Goal: Task Accomplishment & Management: Use online tool/utility

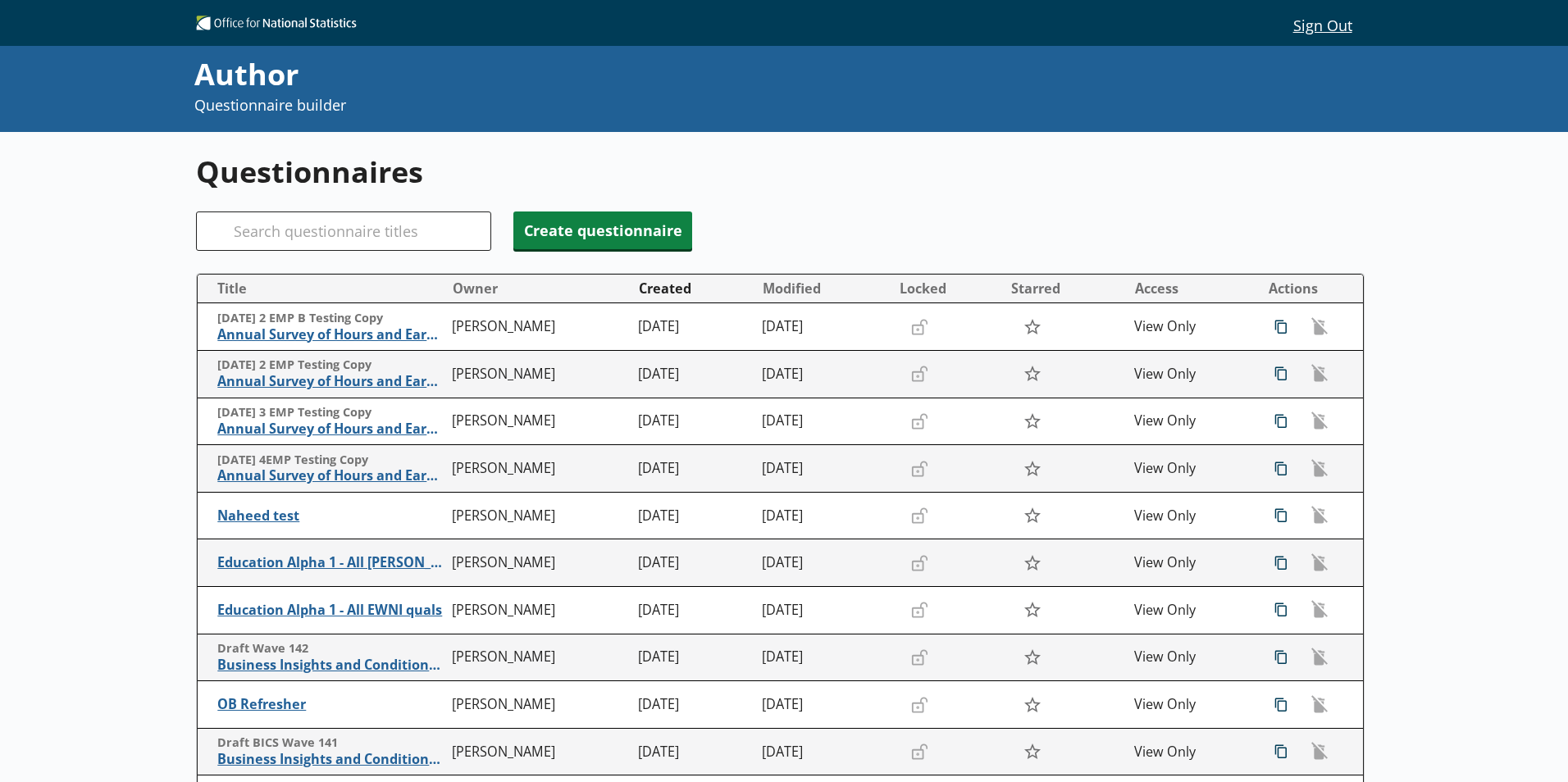
click at [434, 210] on div "Questionnaires Search Create questionnaire Title Owner Created Modified Locked …" at bounding box center [784, 542] width 1175 height 820
click at [425, 225] on input "Search" at bounding box center [344, 231] width 296 height 39
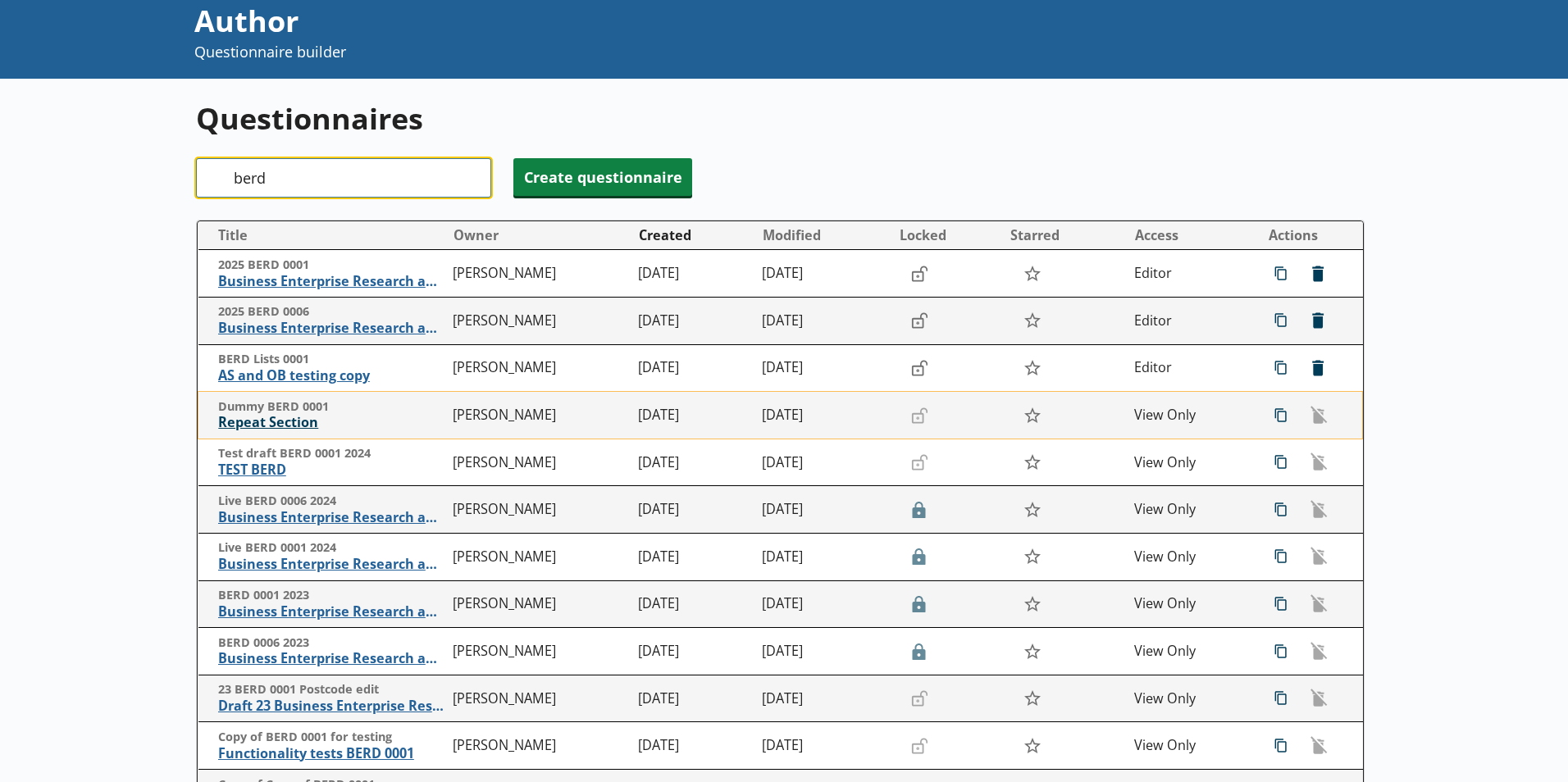
scroll to position [82, 0]
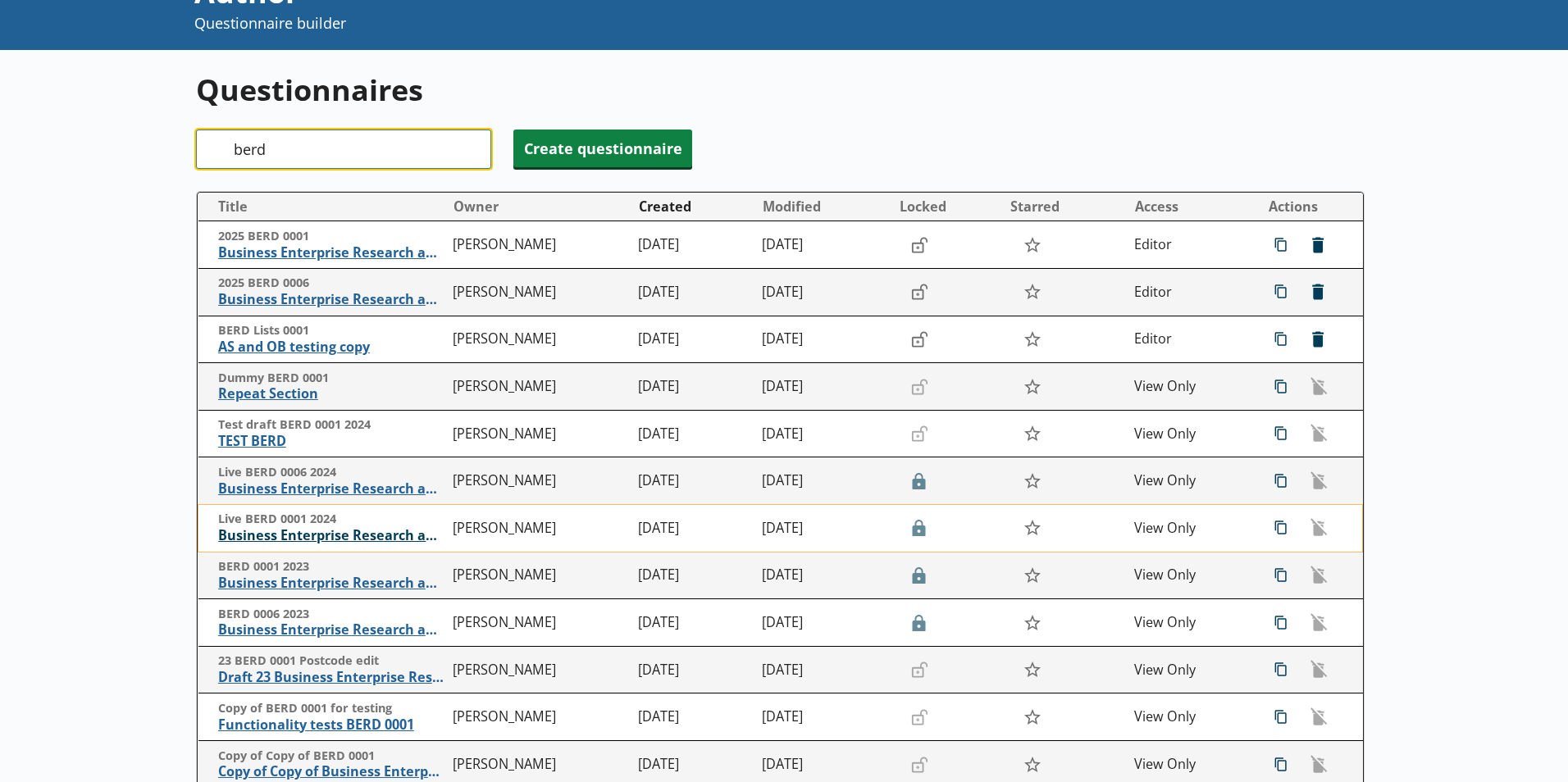
type input "berd"
click at [360, 531] on span "Business Enterprise Research and Development" at bounding box center [331, 535] width 227 height 17
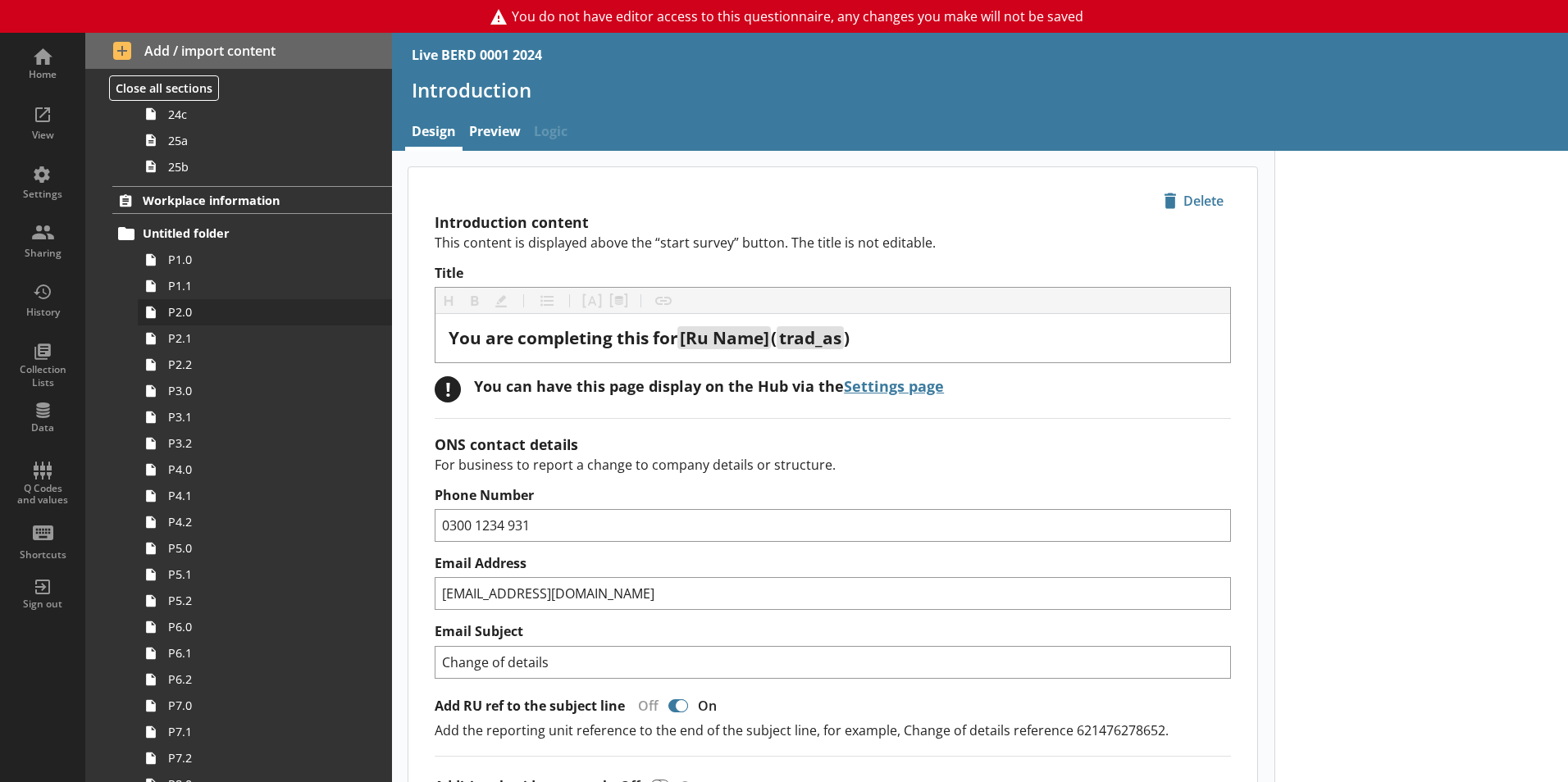
scroll to position [2378, 0]
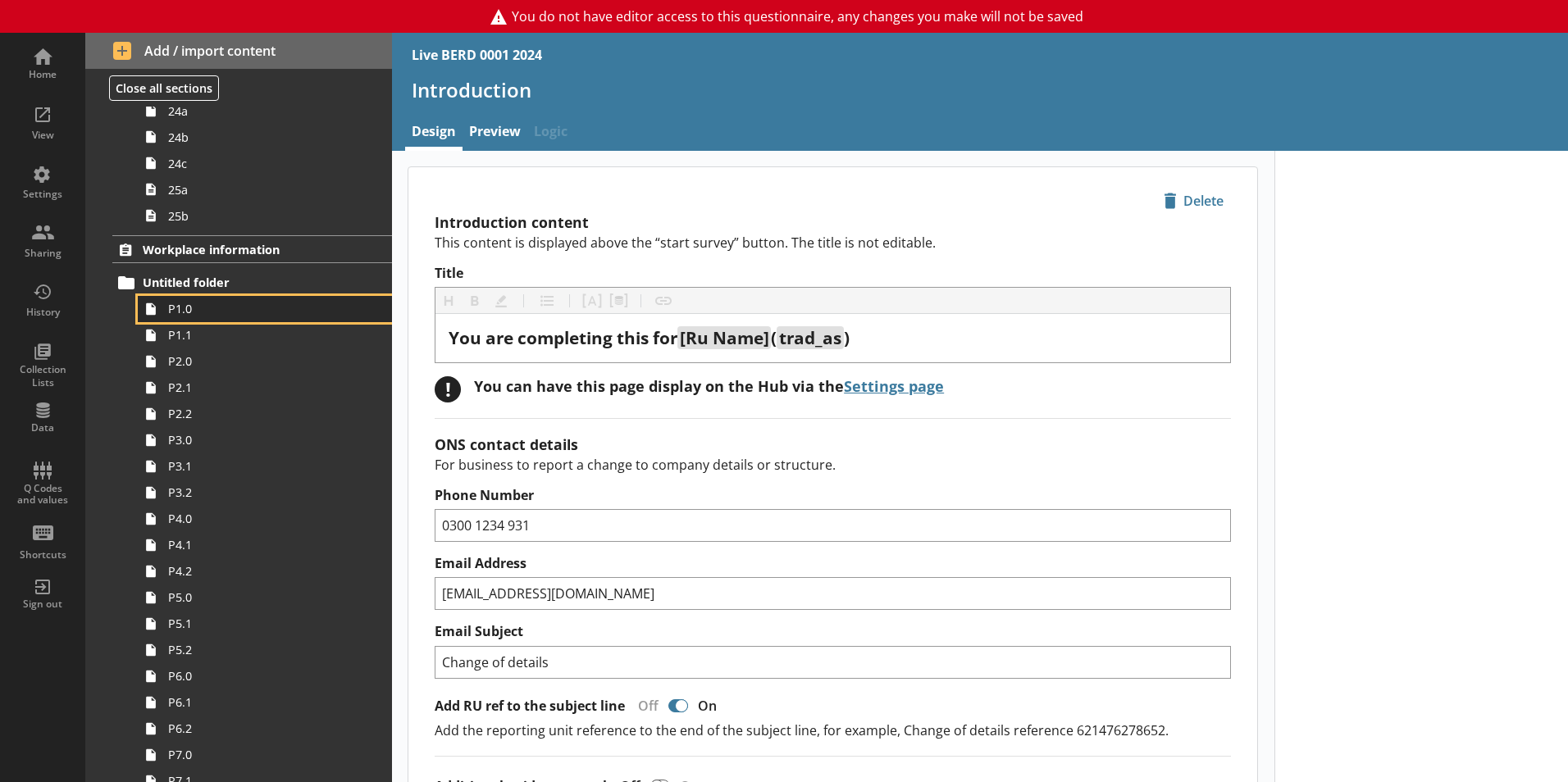
click at [205, 318] on link "P1.0" at bounding box center [265, 310] width 254 height 27
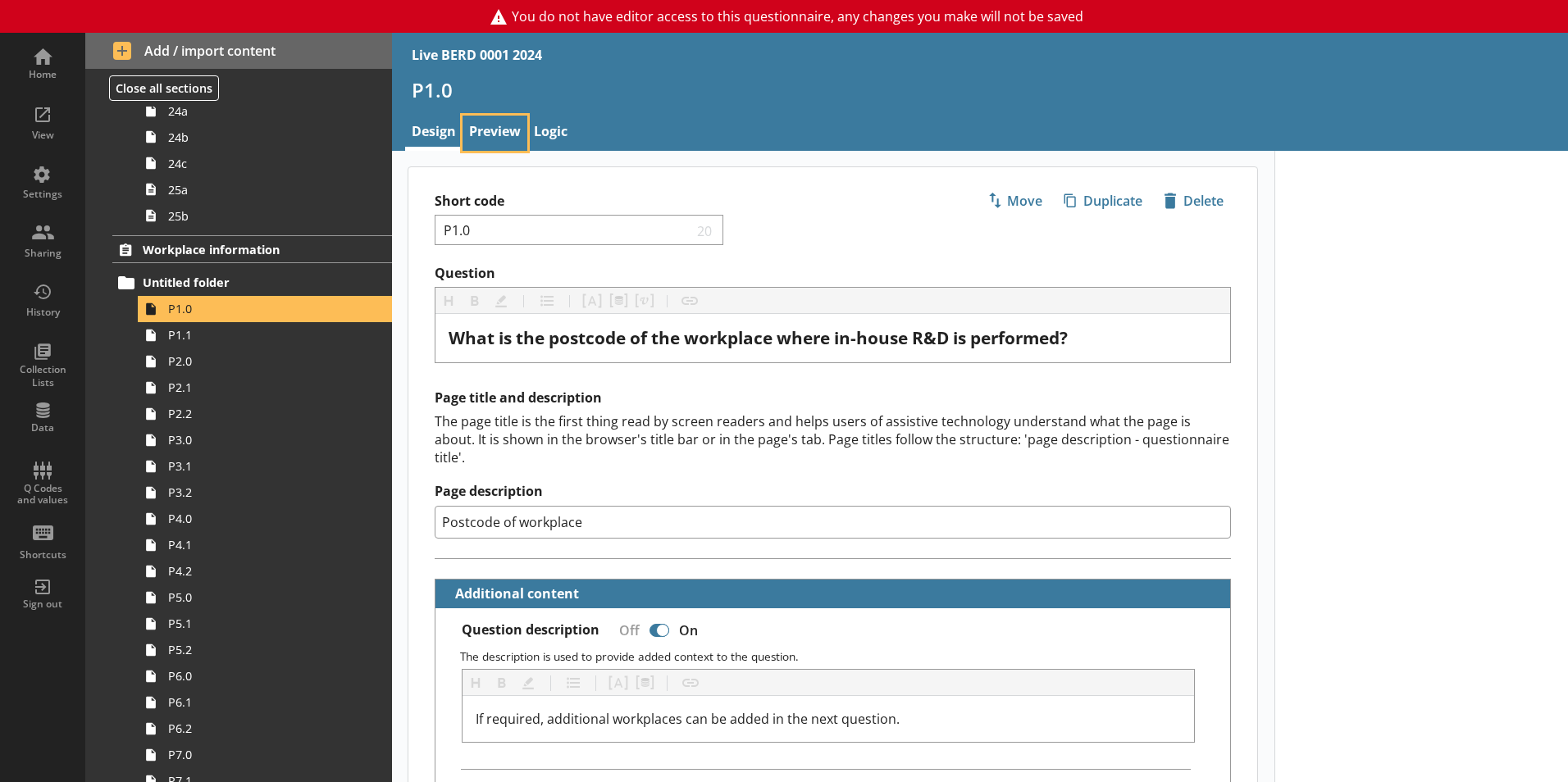
click at [509, 139] on link "Preview" at bounding box center [495, 133] width 65 height 35
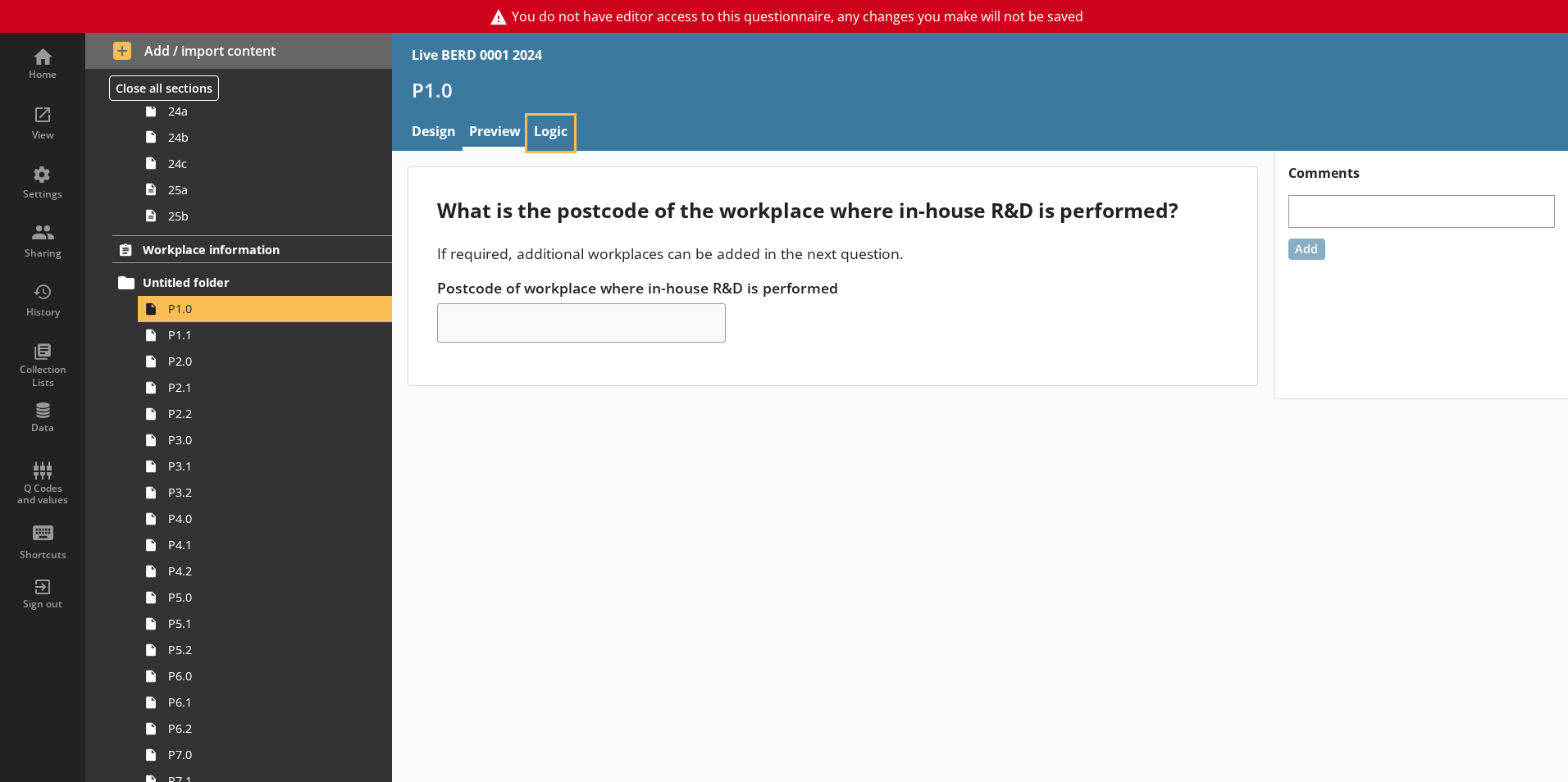
click at [539, 134] on link "Logic" at bounding box center [550, 133] width 46 height 35
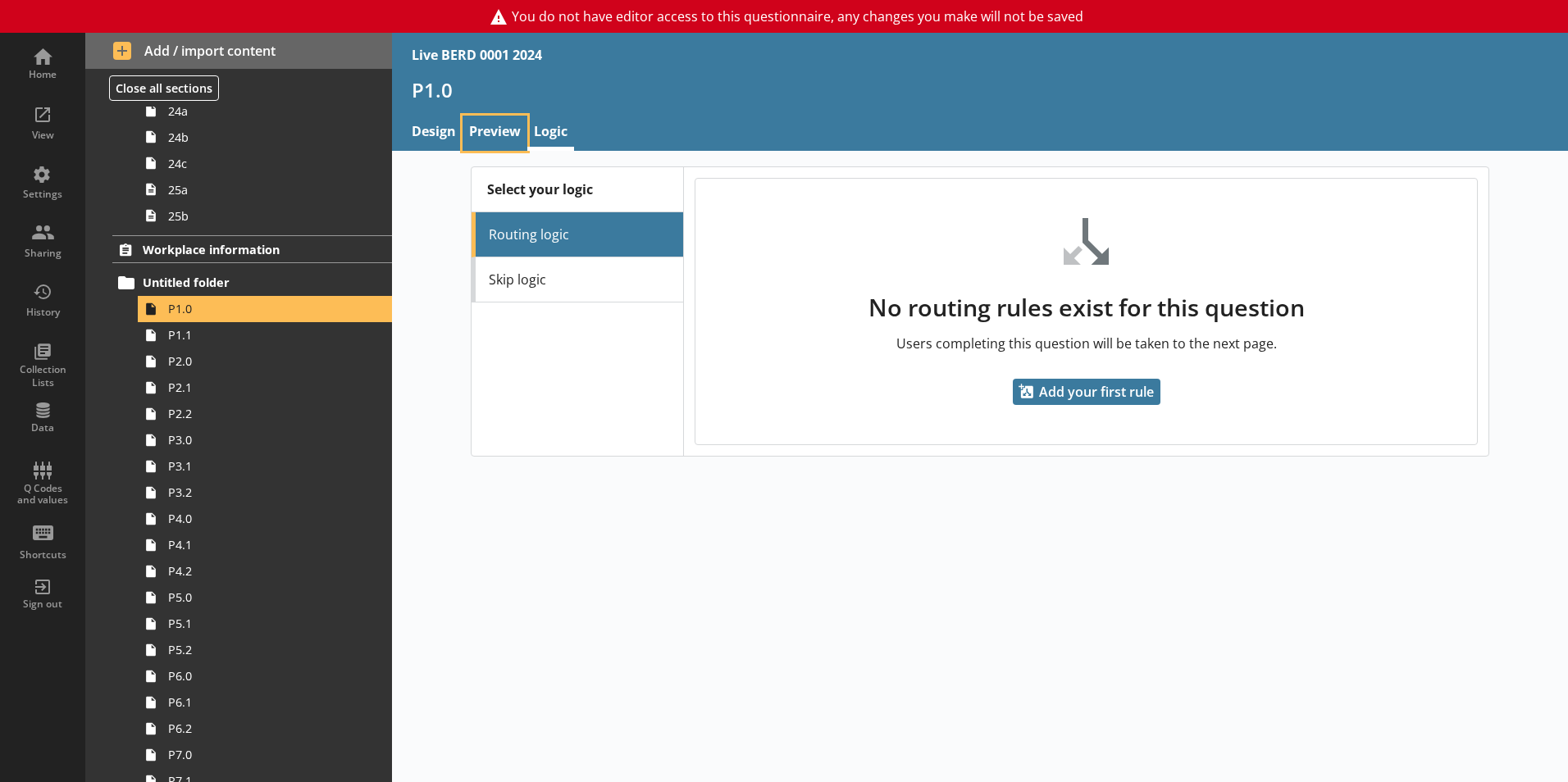
click at [494, 143] on link "Preview" at bounding box center [495, 133] width 65 height 35
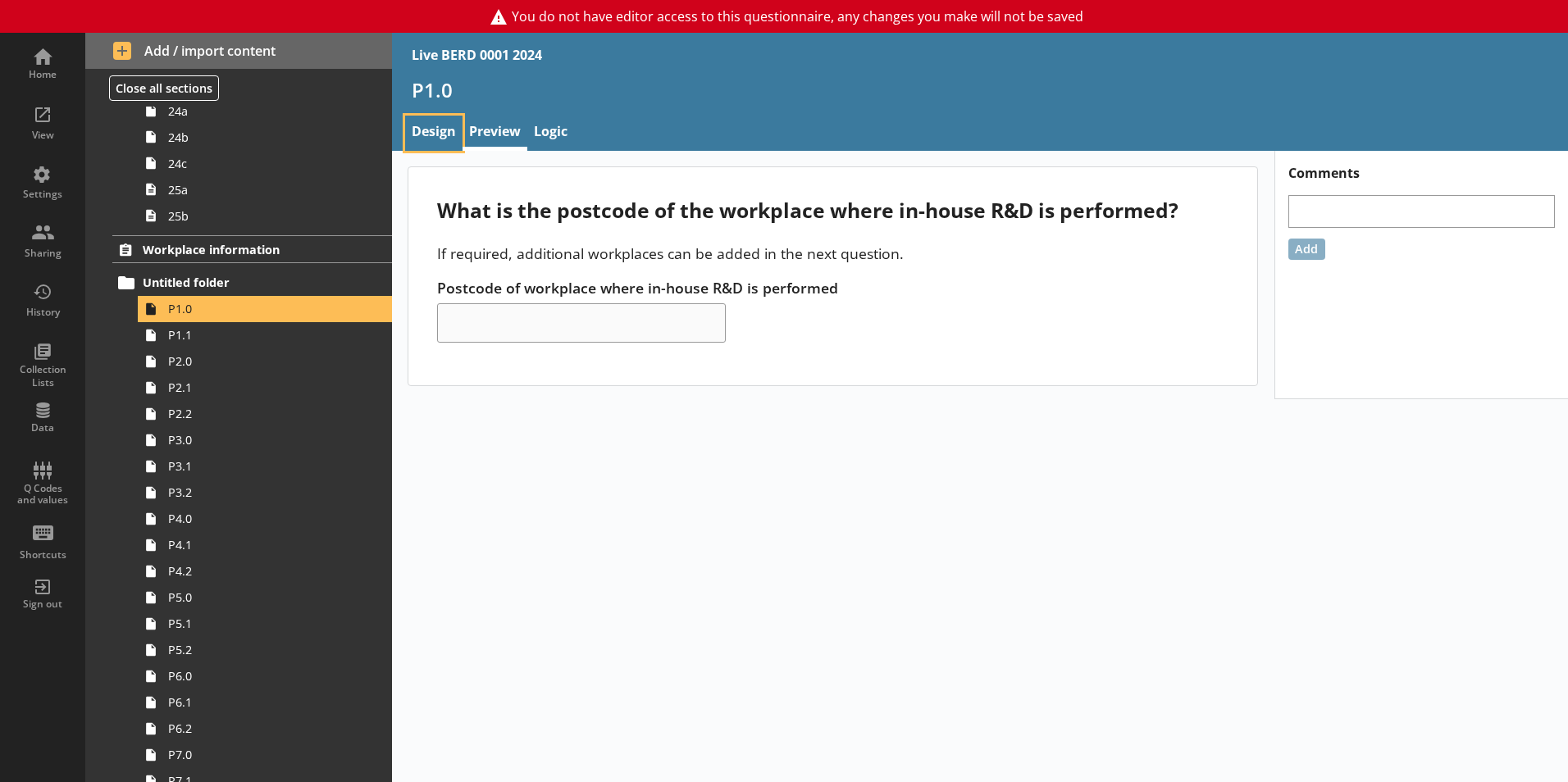
click at [444, 130] on link "Design" at bounding box center [433, 133] width 57 height 35
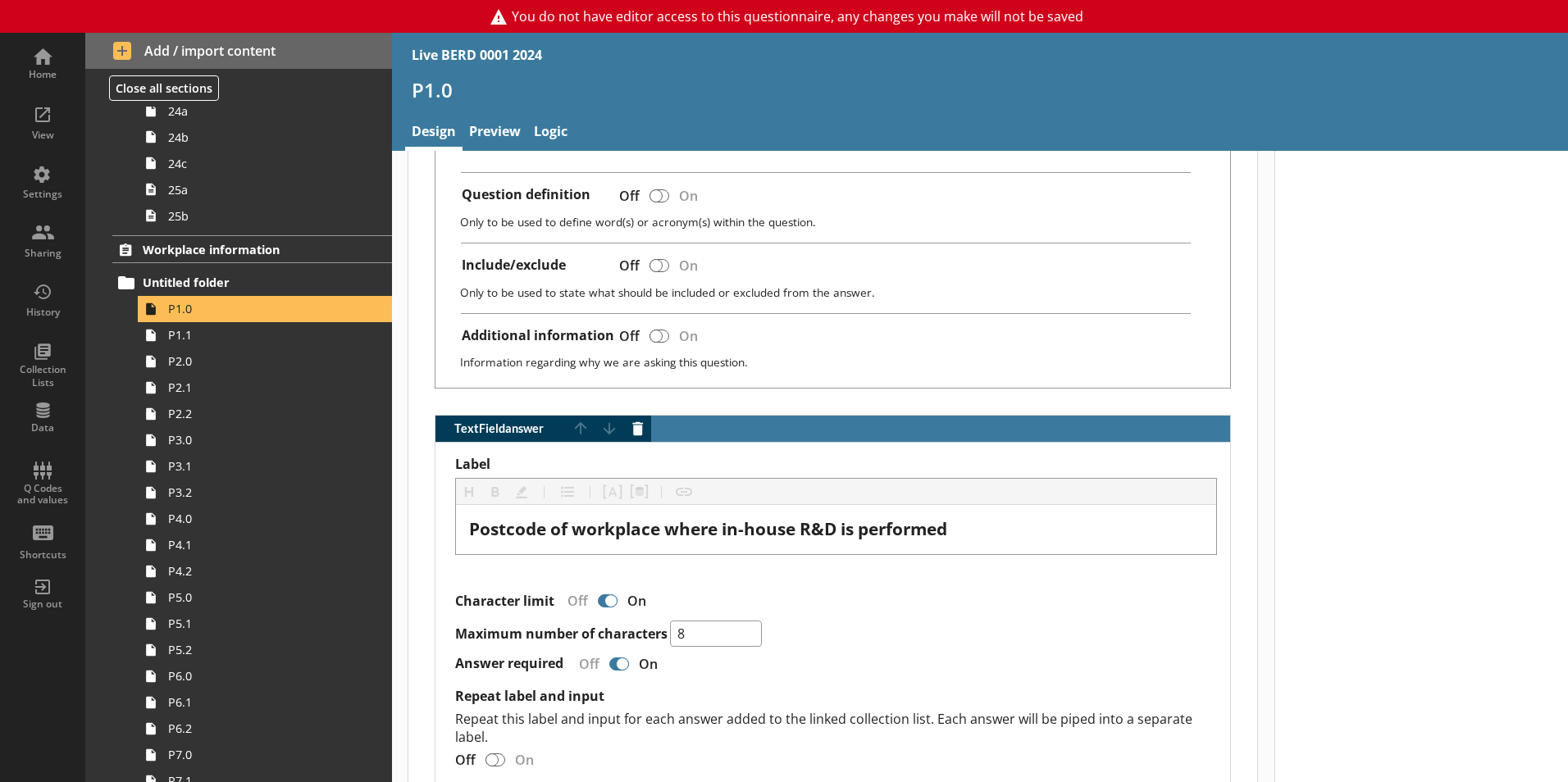
scroll to position [515, 0]
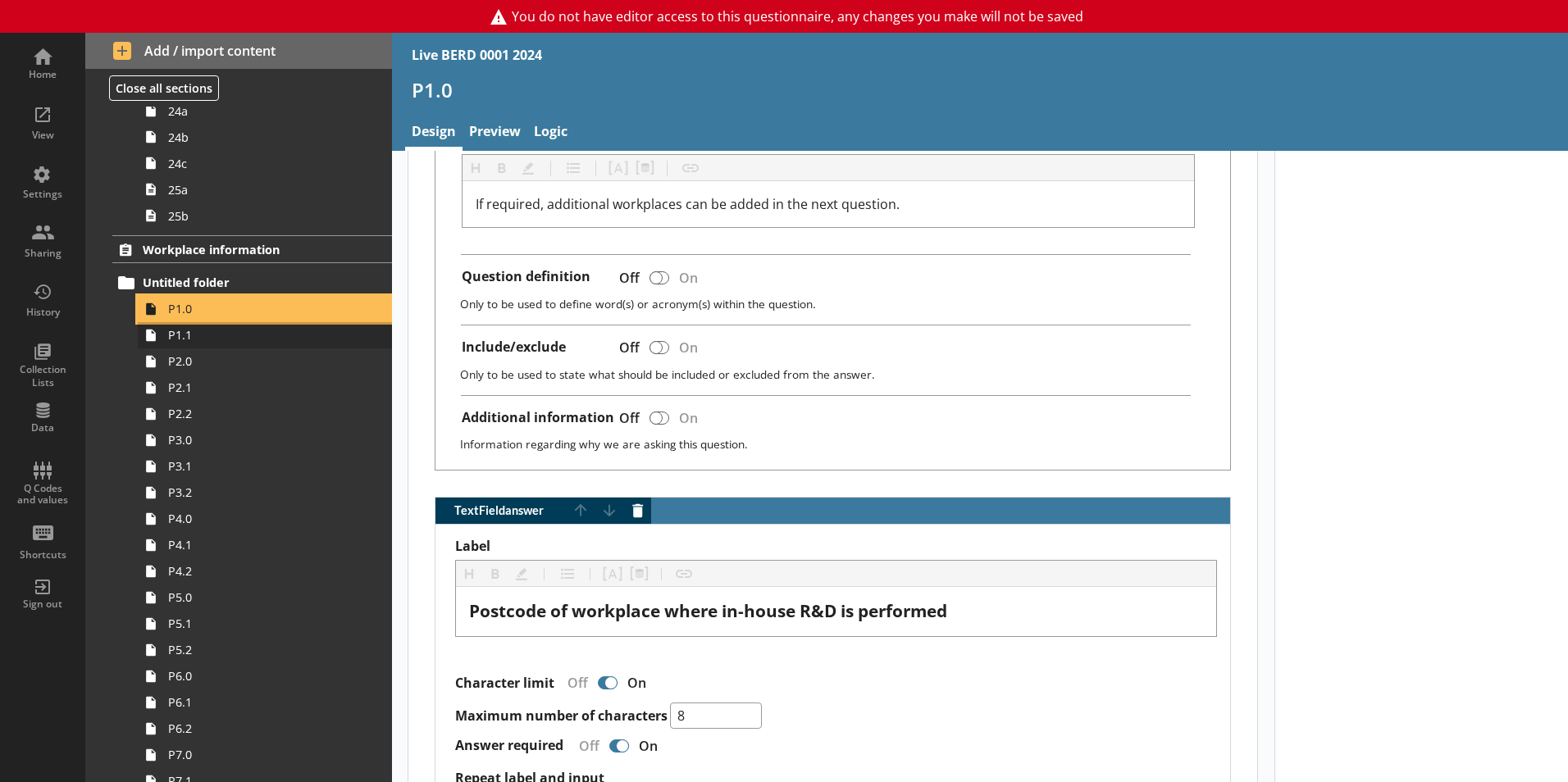
click at [286, 321] on ol "P1.0 P1.1 P2.0 P2.1 P2.2 P3.0 P3.1 P3.2 P4.0 P4.1 P4.2 P5.0 P5.1 P5.2 P6.0 P6.1…" at bounding box center [265, 703] width 254 height 814
click at [285, 337] on span "P1.1" at bounding box center [258, 335] width 182 height 16
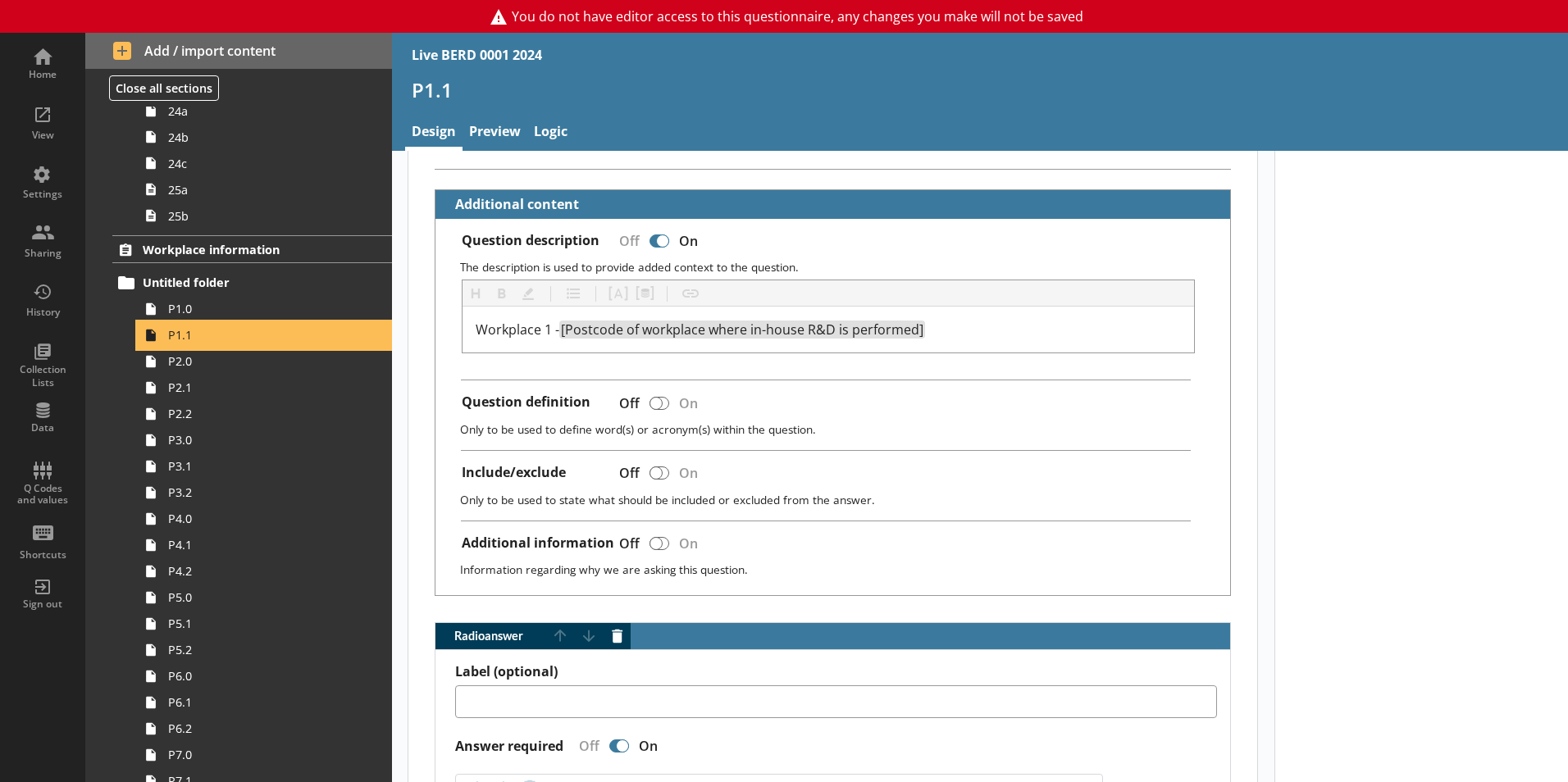
scroll to position [492, 0]
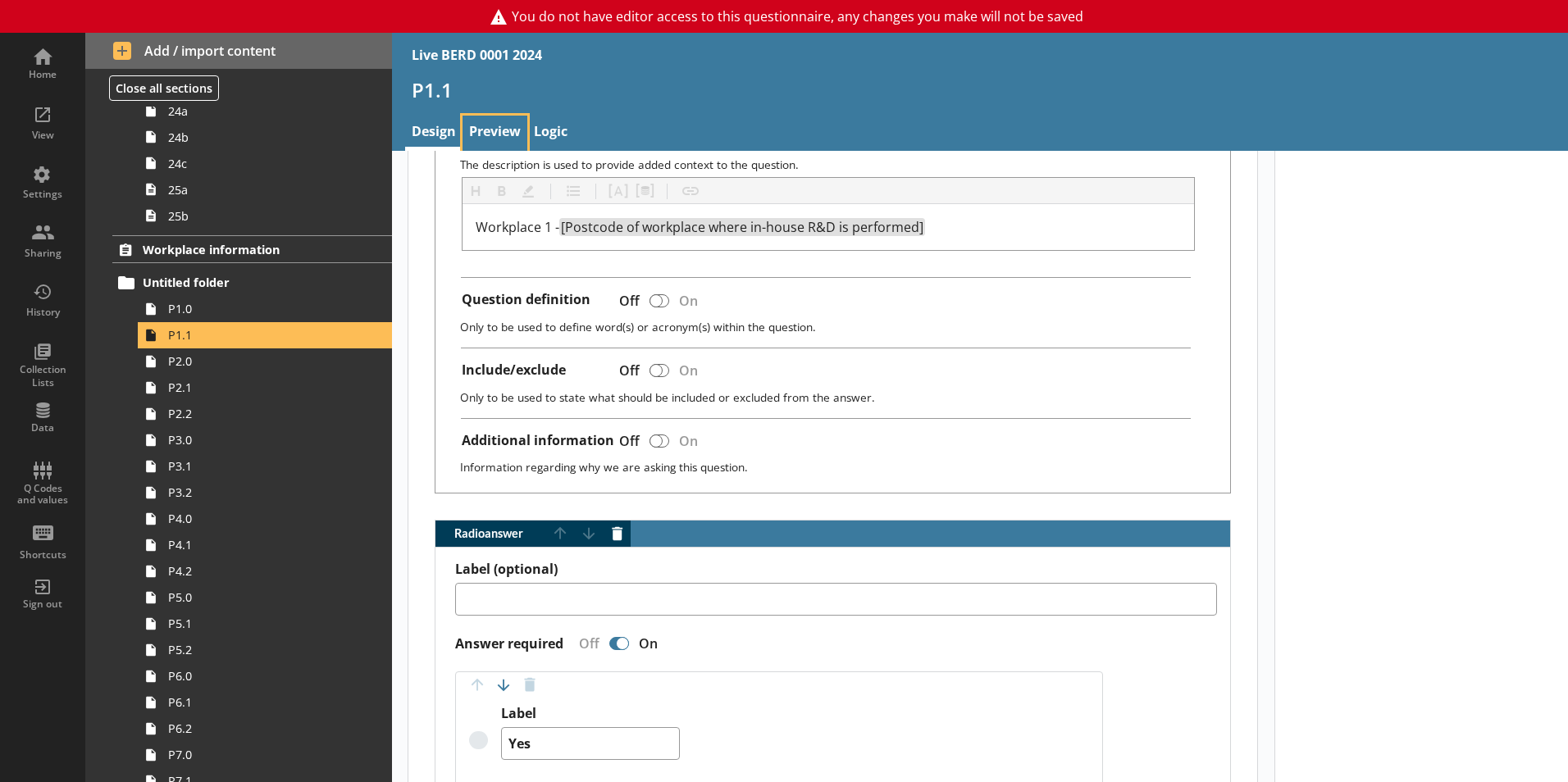
click at [473, 121] on link "Preview" at bounding box center [495, 133] width 65 height 35
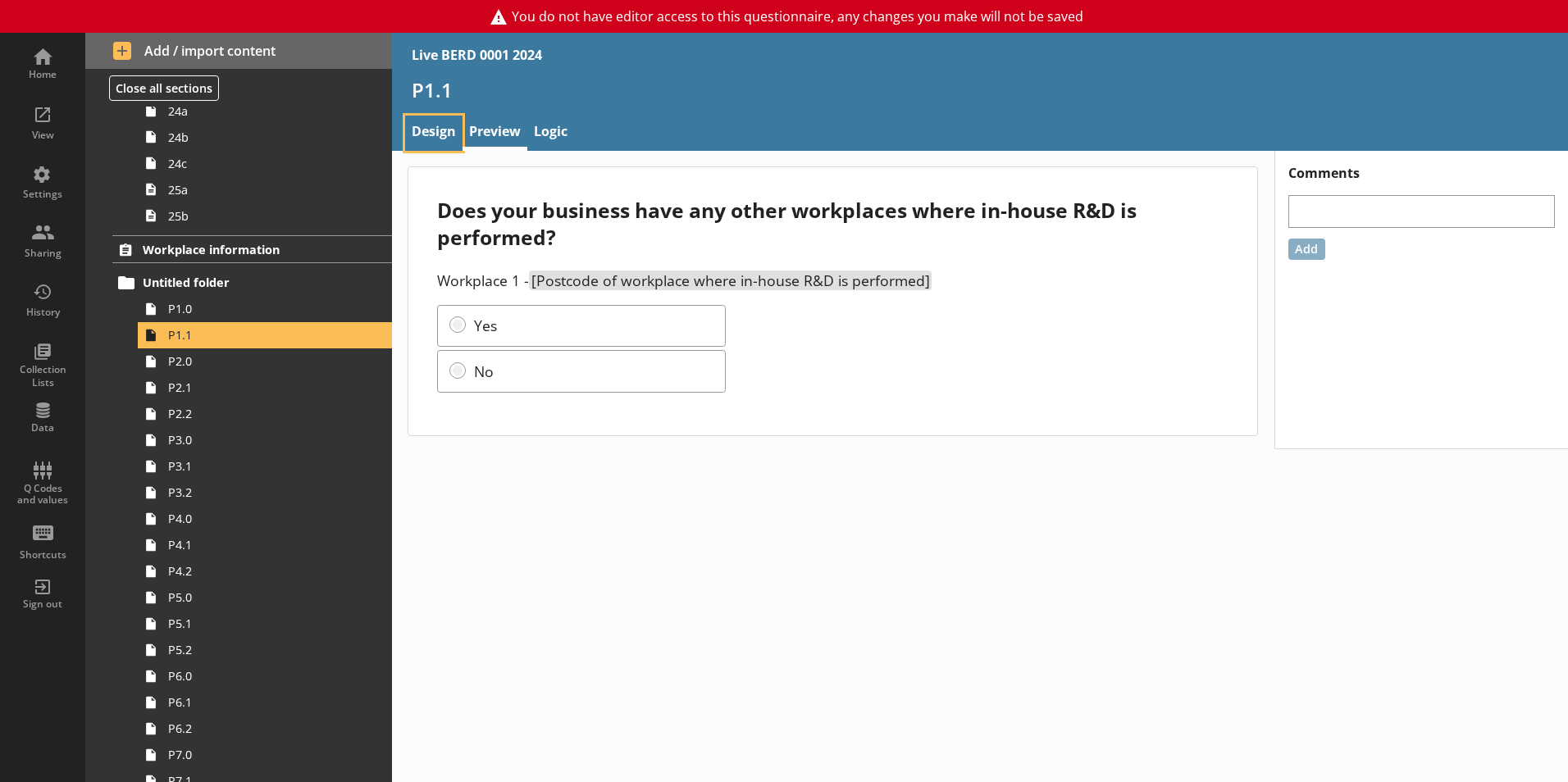
click at [434, 124] on link "Design" at bounding box center [433, 133] width 57 height 35
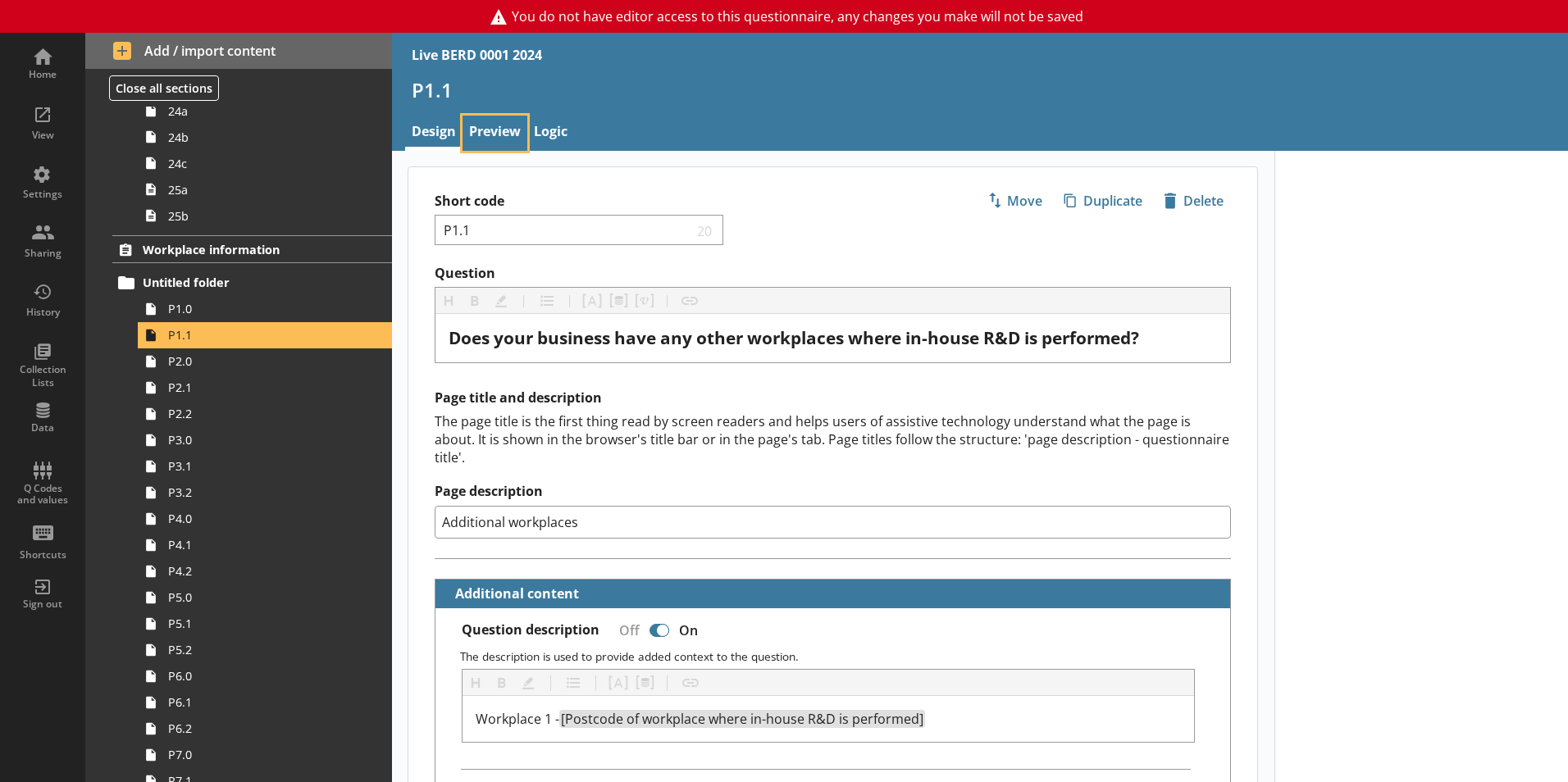
click at [472, 134] on link "Preview" at bounding box center [495, 133] width 65 height 35
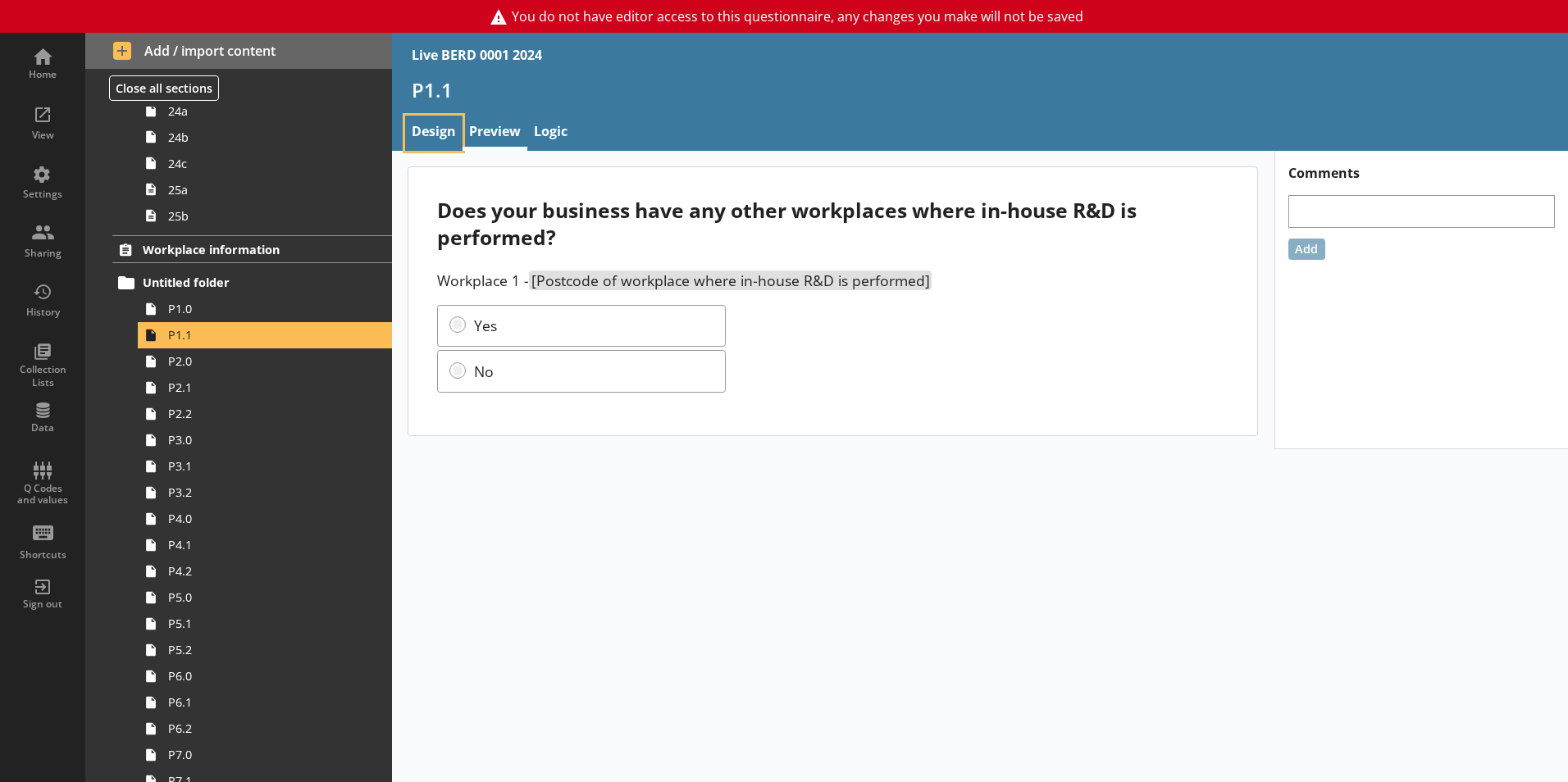
click at [447, 132] on link "Design" at bounding box center [433, 133] width 57 height 35
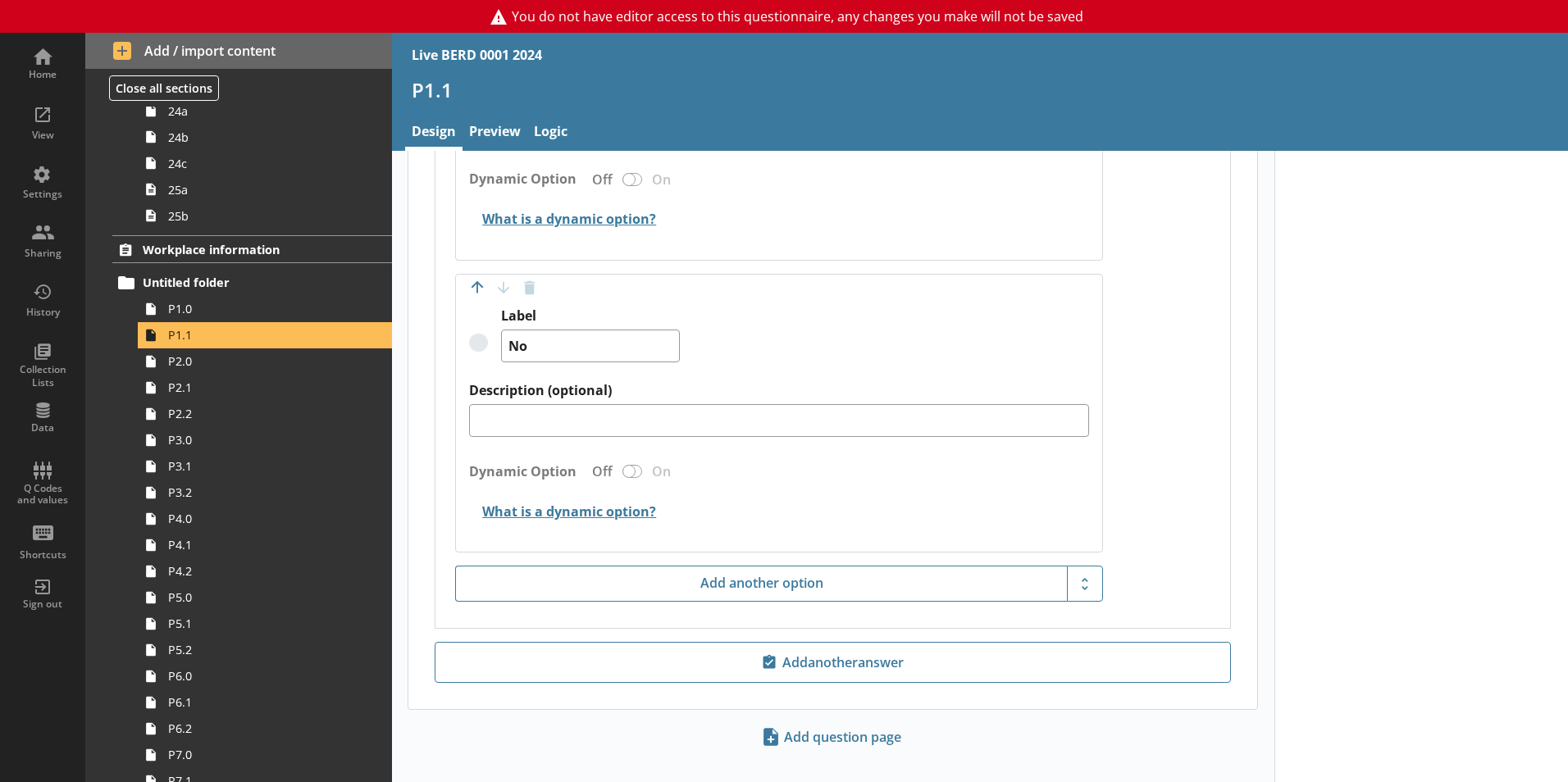
scroll to position [1185, 0]
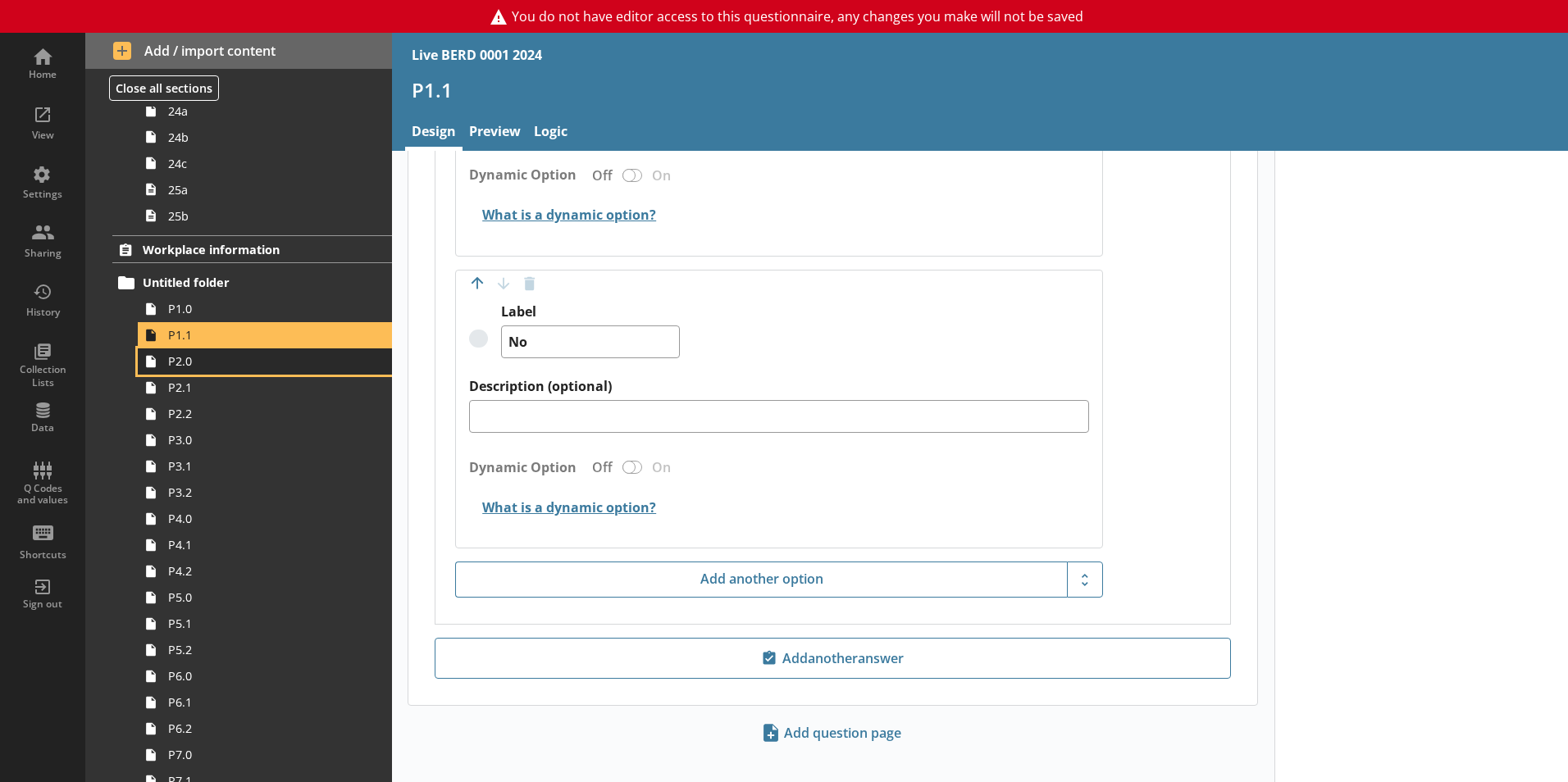
click at [282, 368] on span "P2.0" at bounding box center [258, 361] width 182 height 16
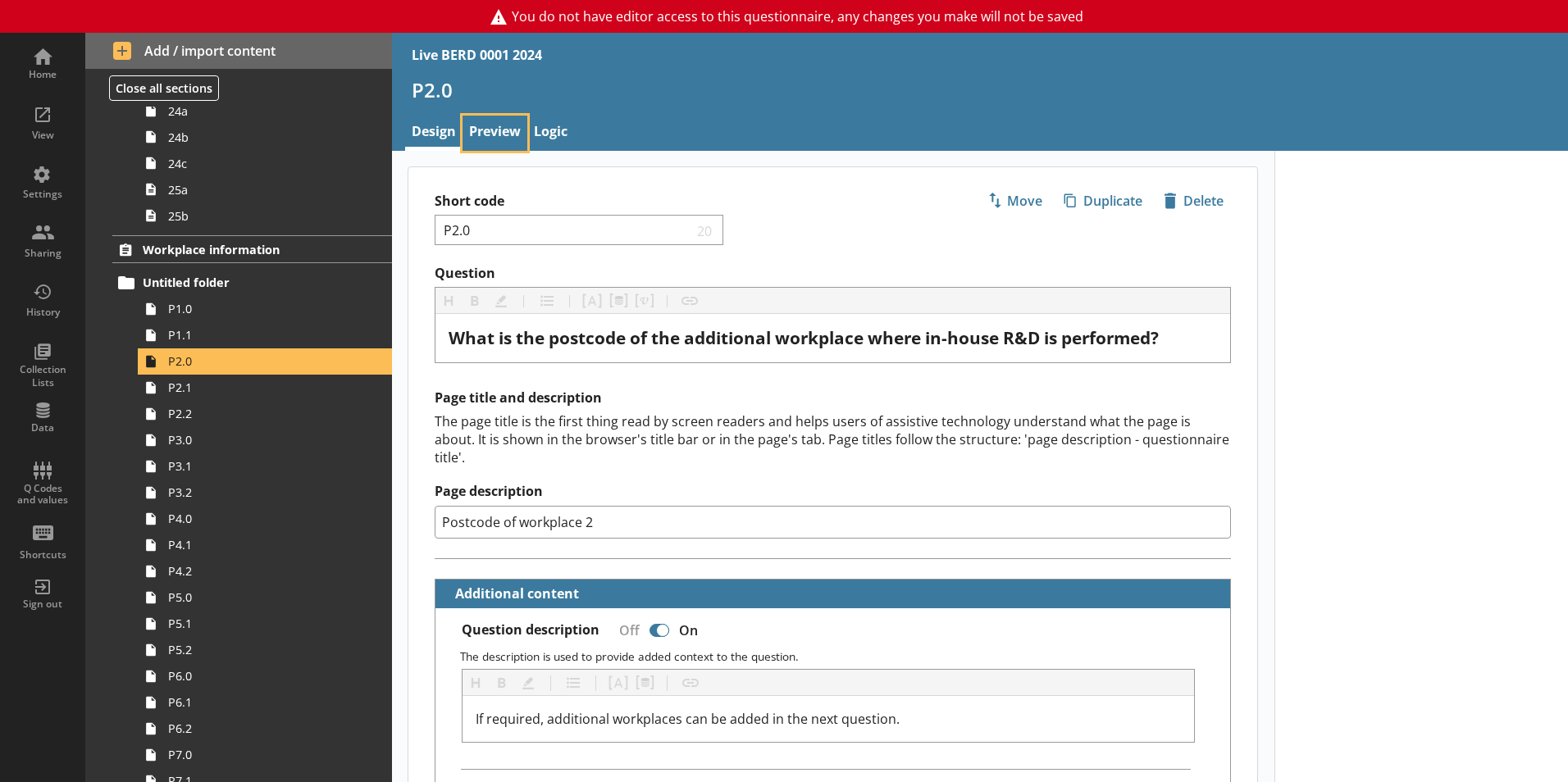
click at [513, 129] on link "Preview" at bounding box center [495, 133] width 65 height 35
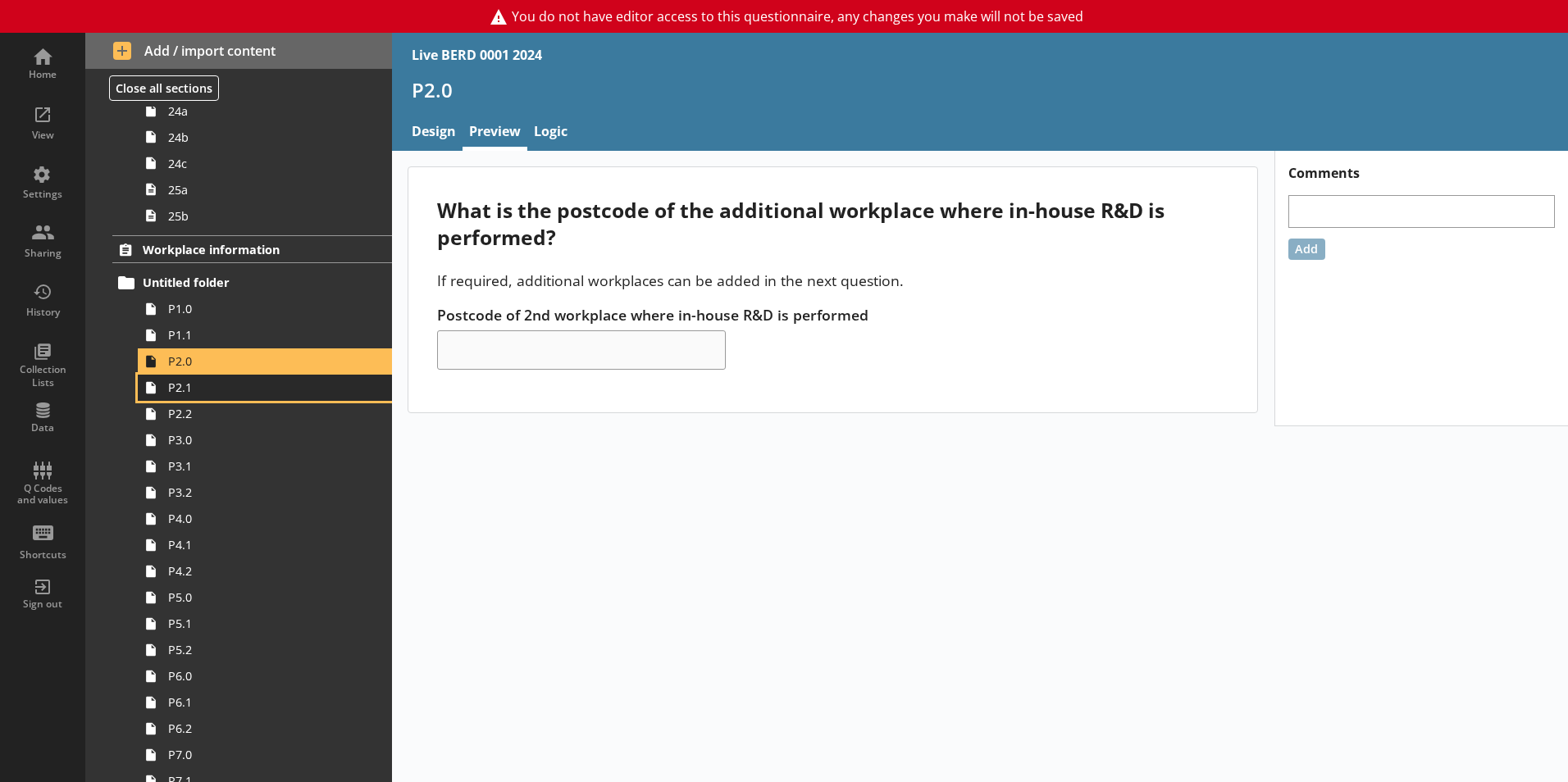
click at [257, 397] on link "P2.1" at bounding box center [265, 388] width 254 height 27
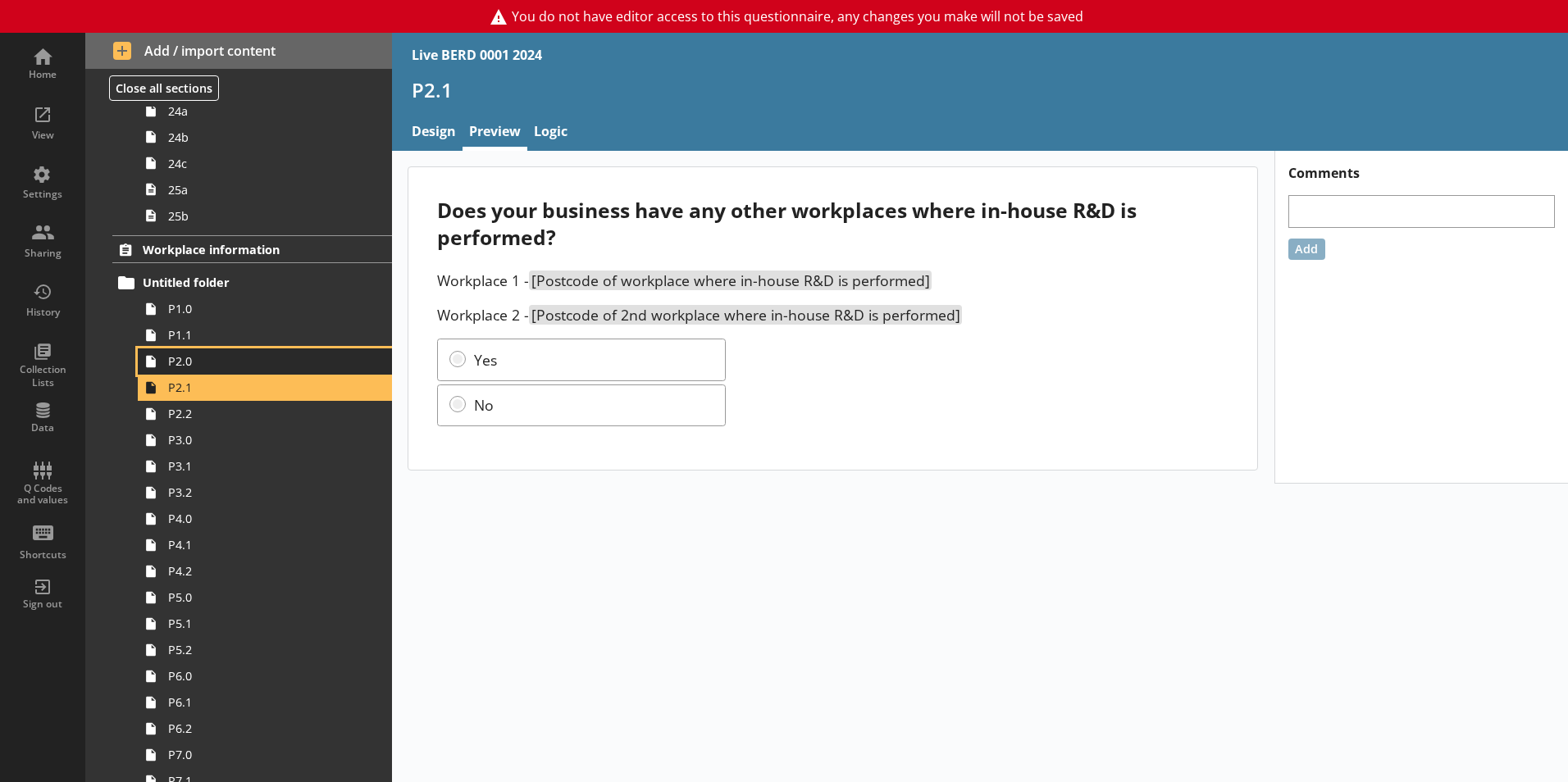
click at [288, 368] on span "P2.0" at bounding box center [258, 361] width 182 height 16
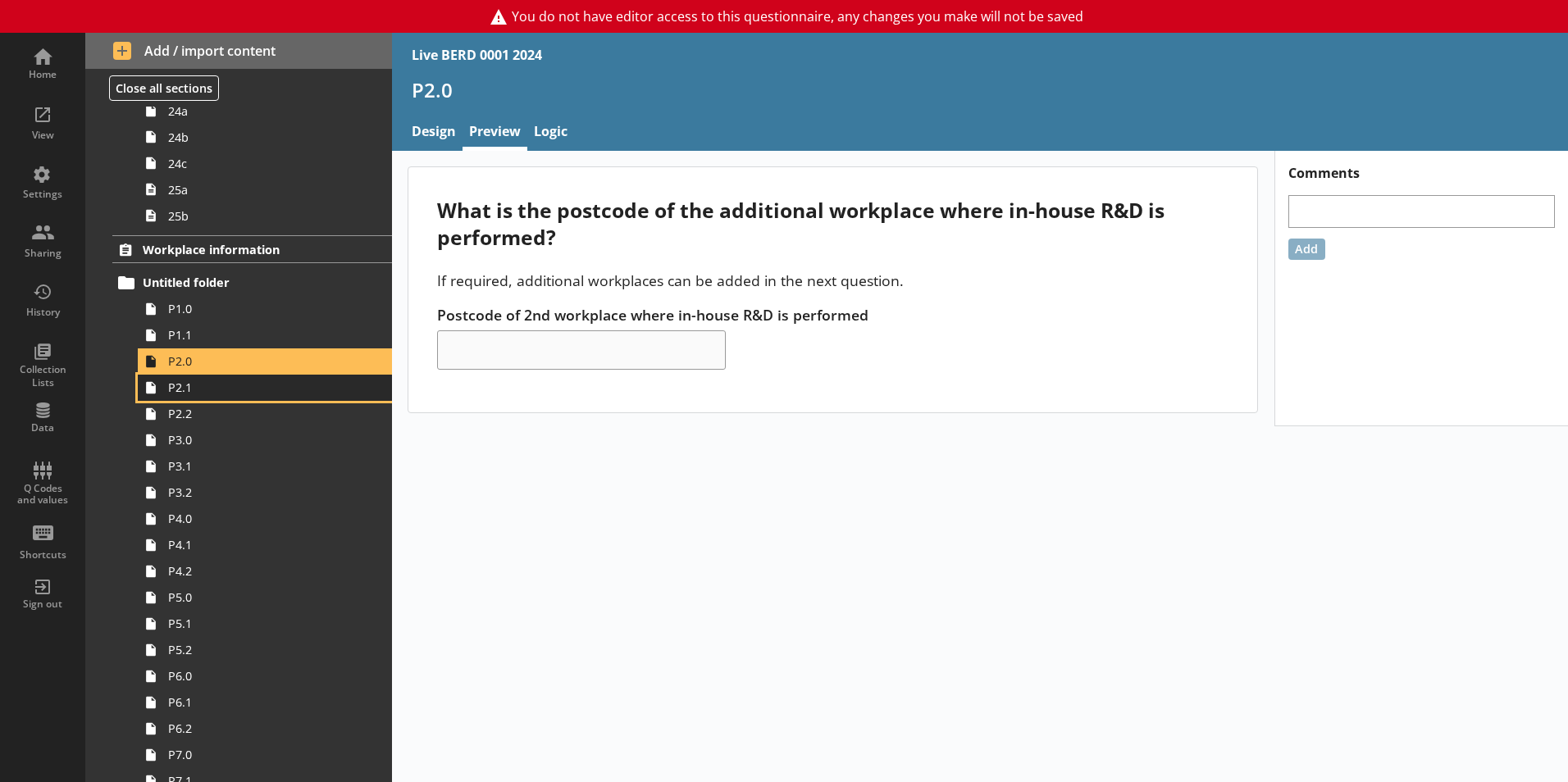
click at [272, 386] on span "P2.1" at bounding box center [258, 387] width 182 height 16
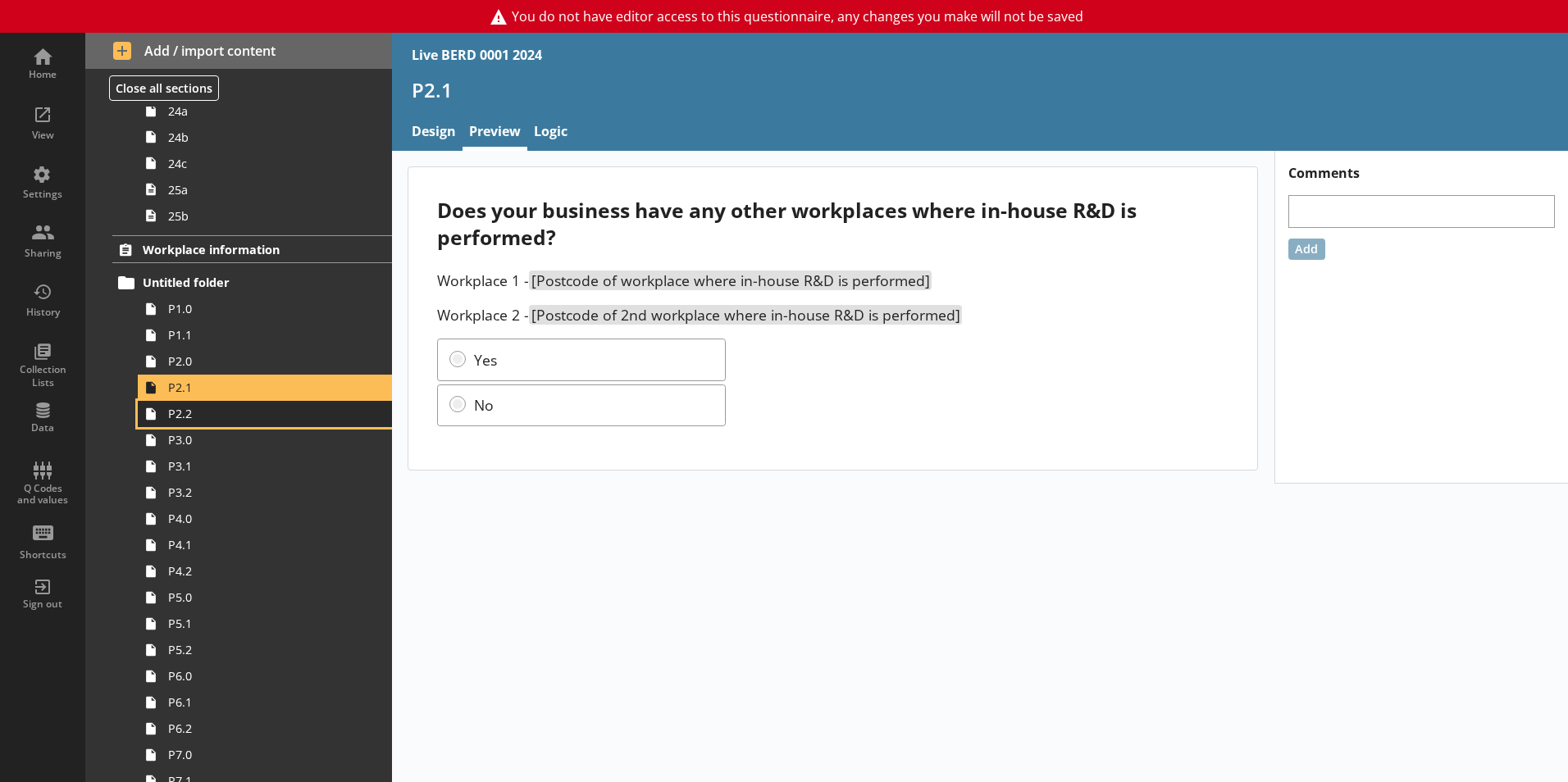
click at [270, 422] on span "P2.2" at bounding box center [258, 413] width 182 height 16
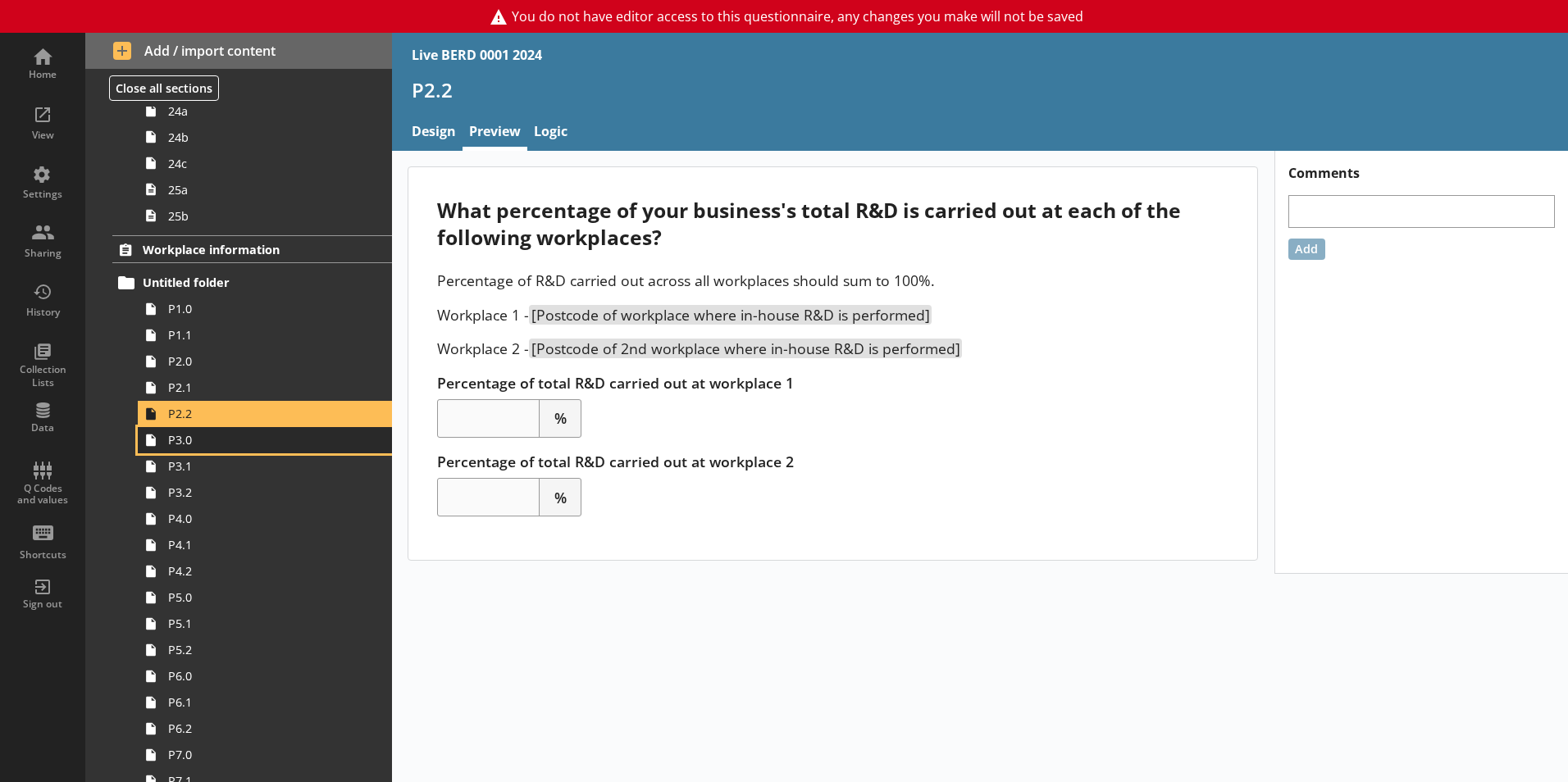
click at [263, 443] on span "P3.0" at bounding box center [258, 440] width 182 height 16
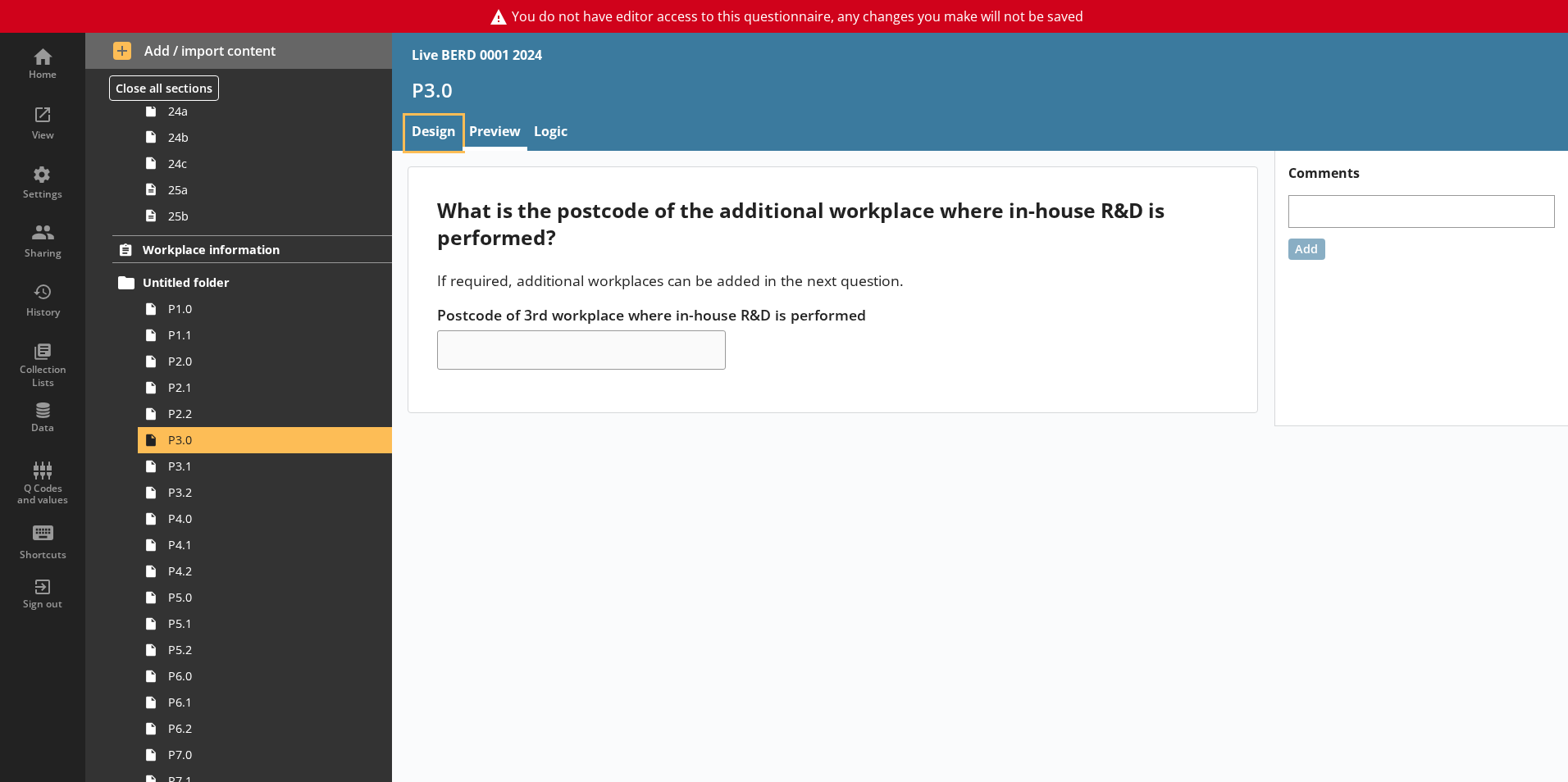
click at [425, 133] on link "Design" at bounding box center [433, 133] width 57 height 35
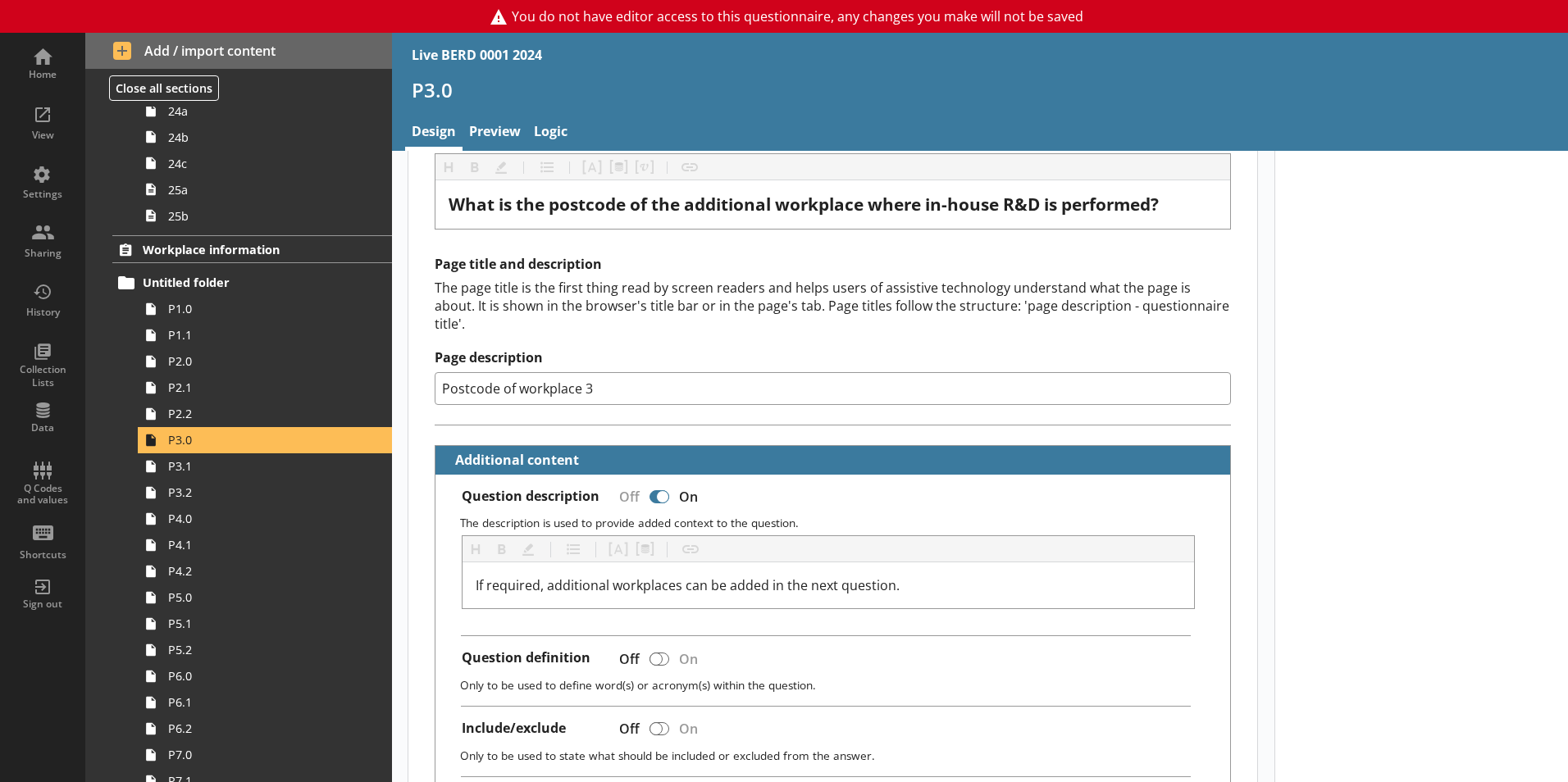
scroll to position [105, 0]
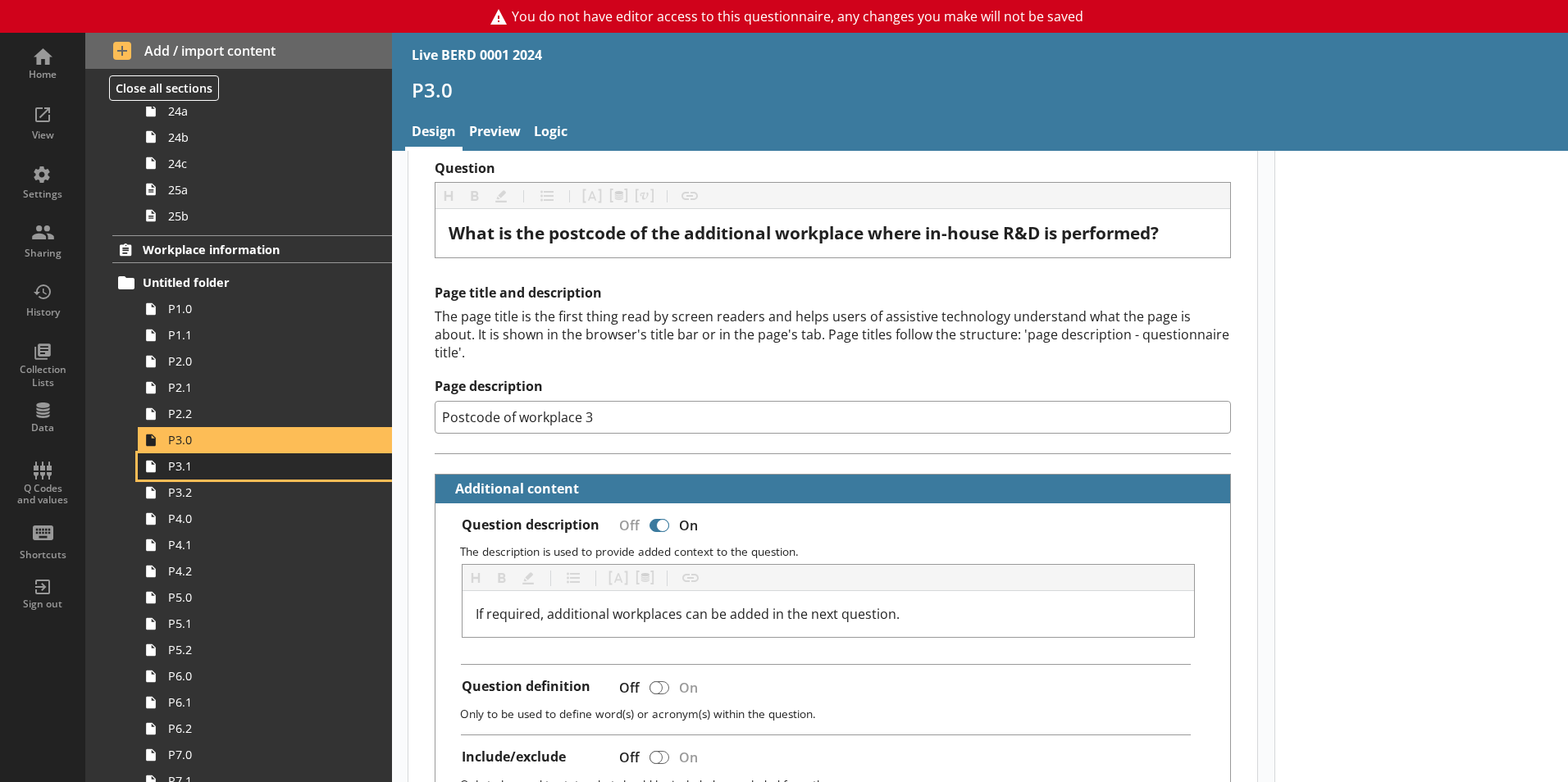
click at [246, 462] on span "P3.1" at bounding box center [258, 466] width 182 height 16
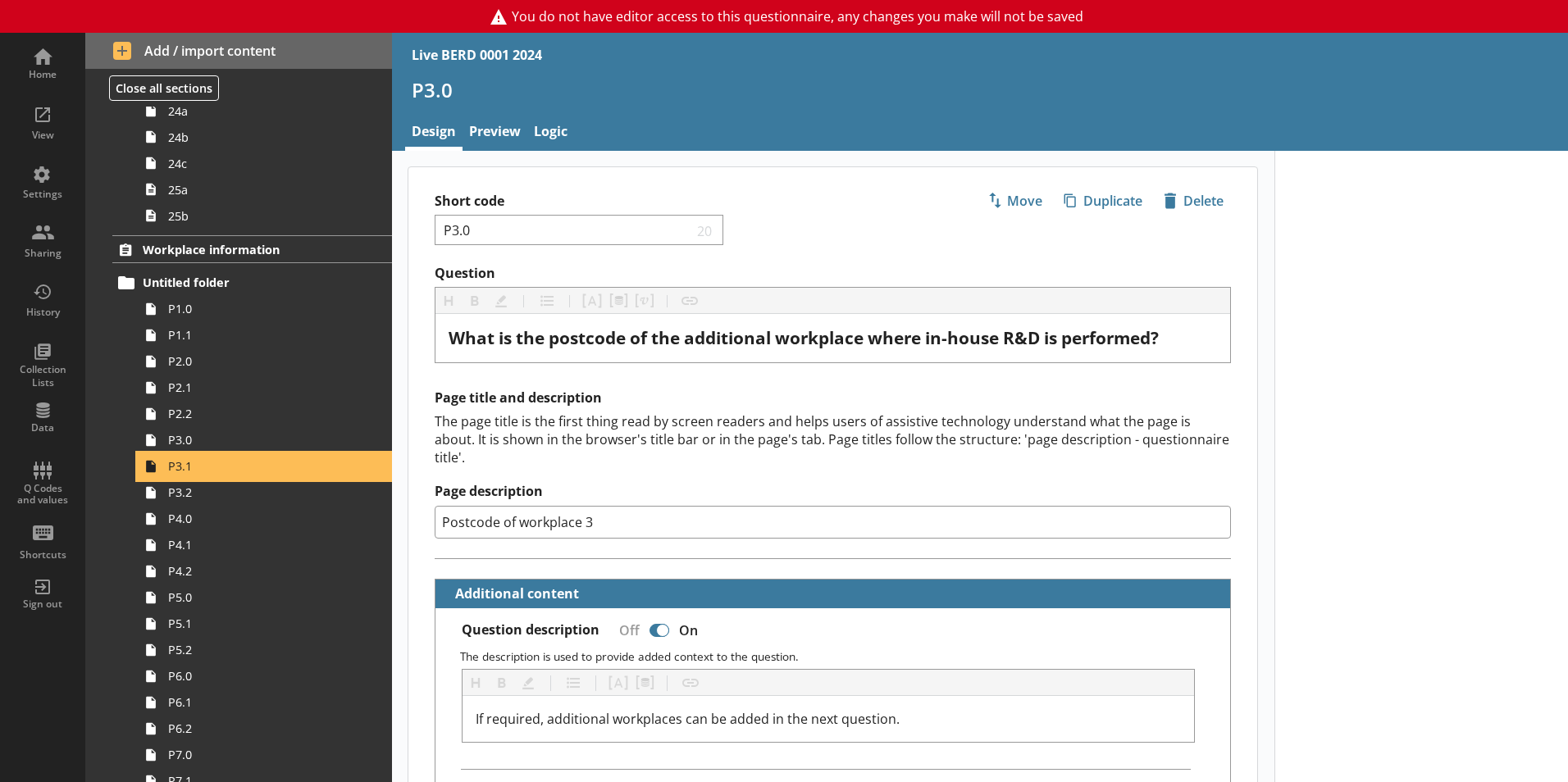
type textarea "x"
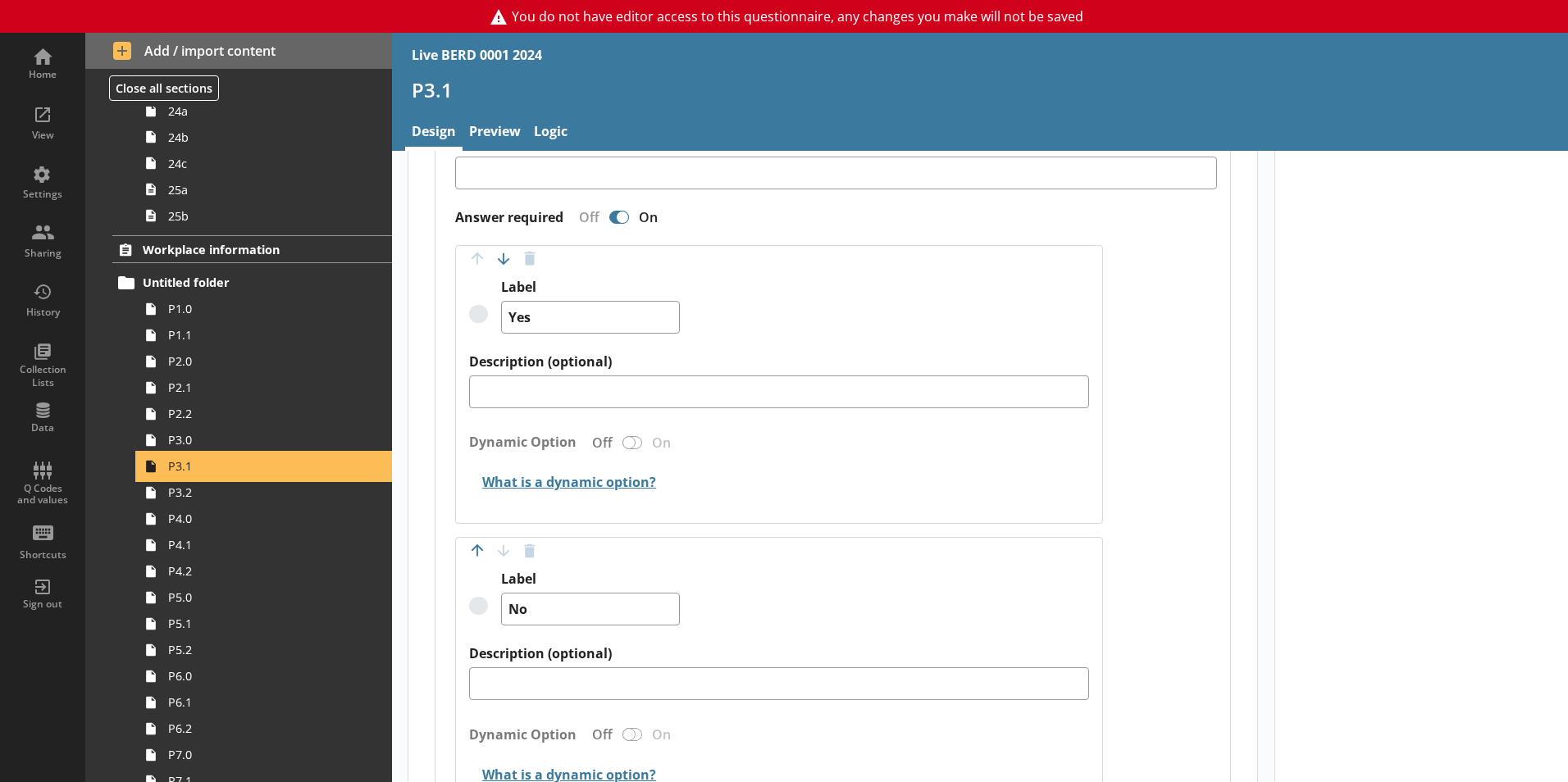
scroll to position [902, 0]
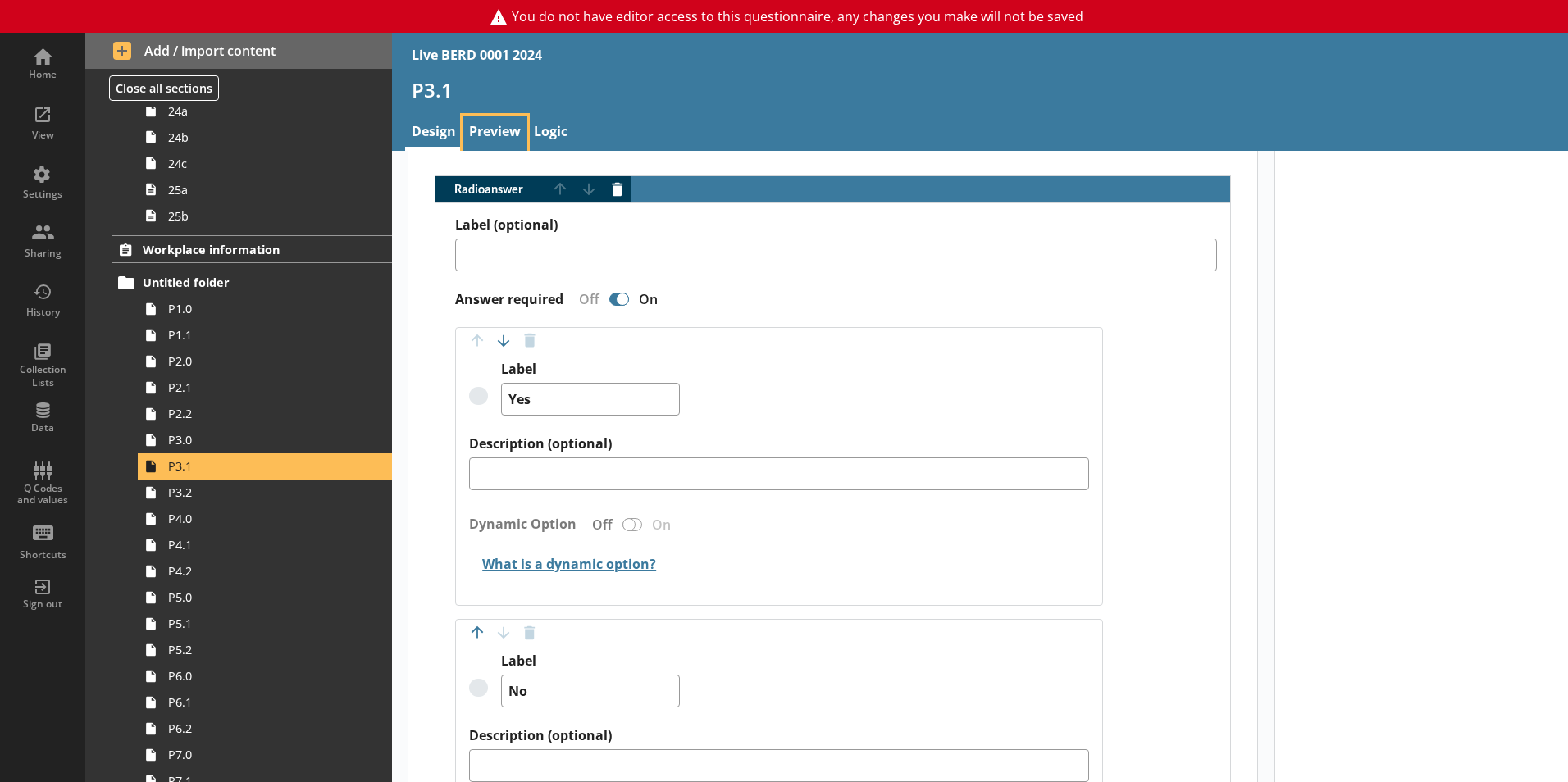
click at [504, 141] on link "Preview" at bounding box center [495, 133] width 65 height 35
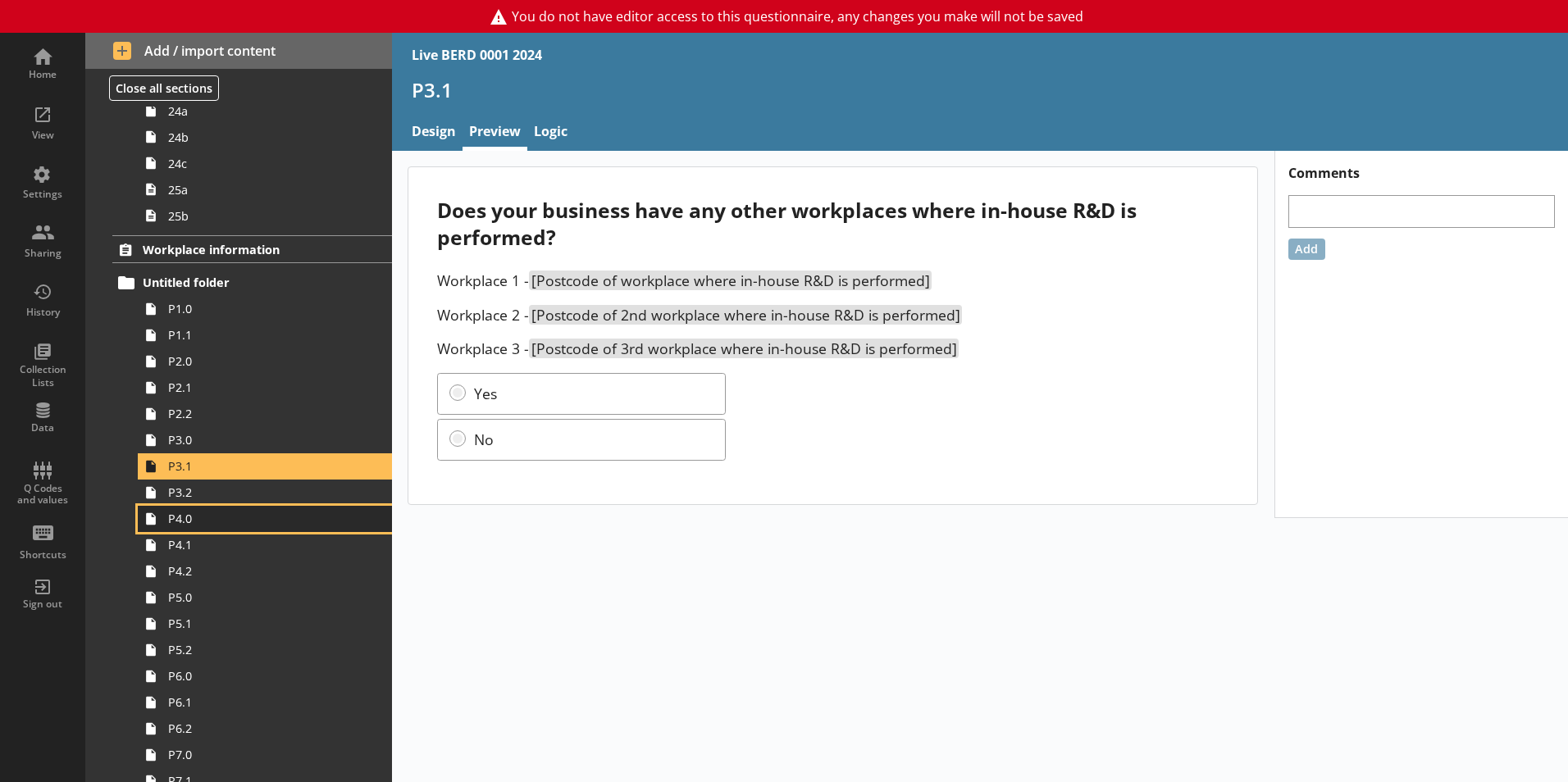
click at [291, 506] on link "P4.0" at bounding box center [265, 519] width 254 height 27
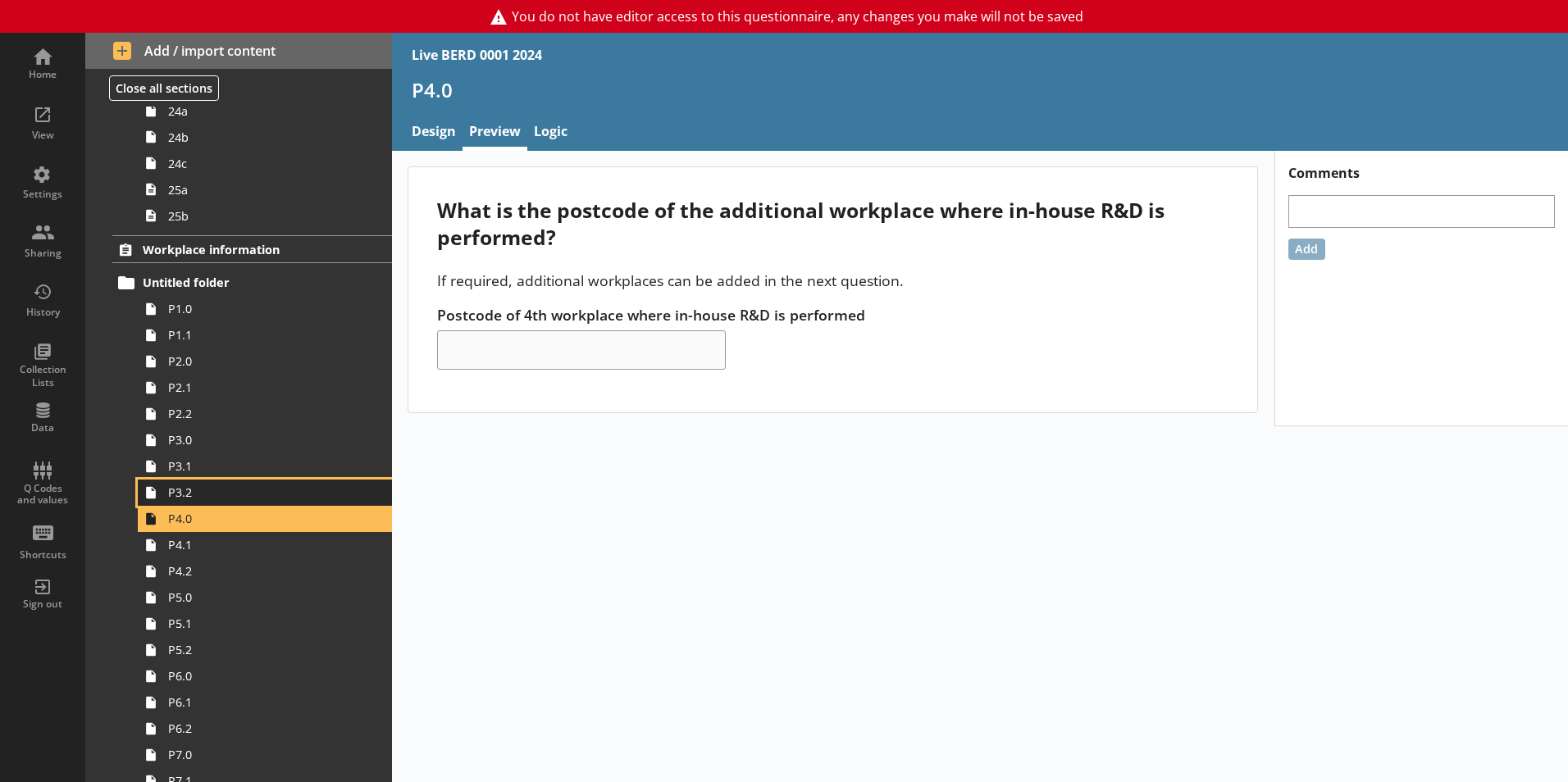
click at [291, 501] on link "P3.2" at bounding box center [265, 493] width 254 height 27
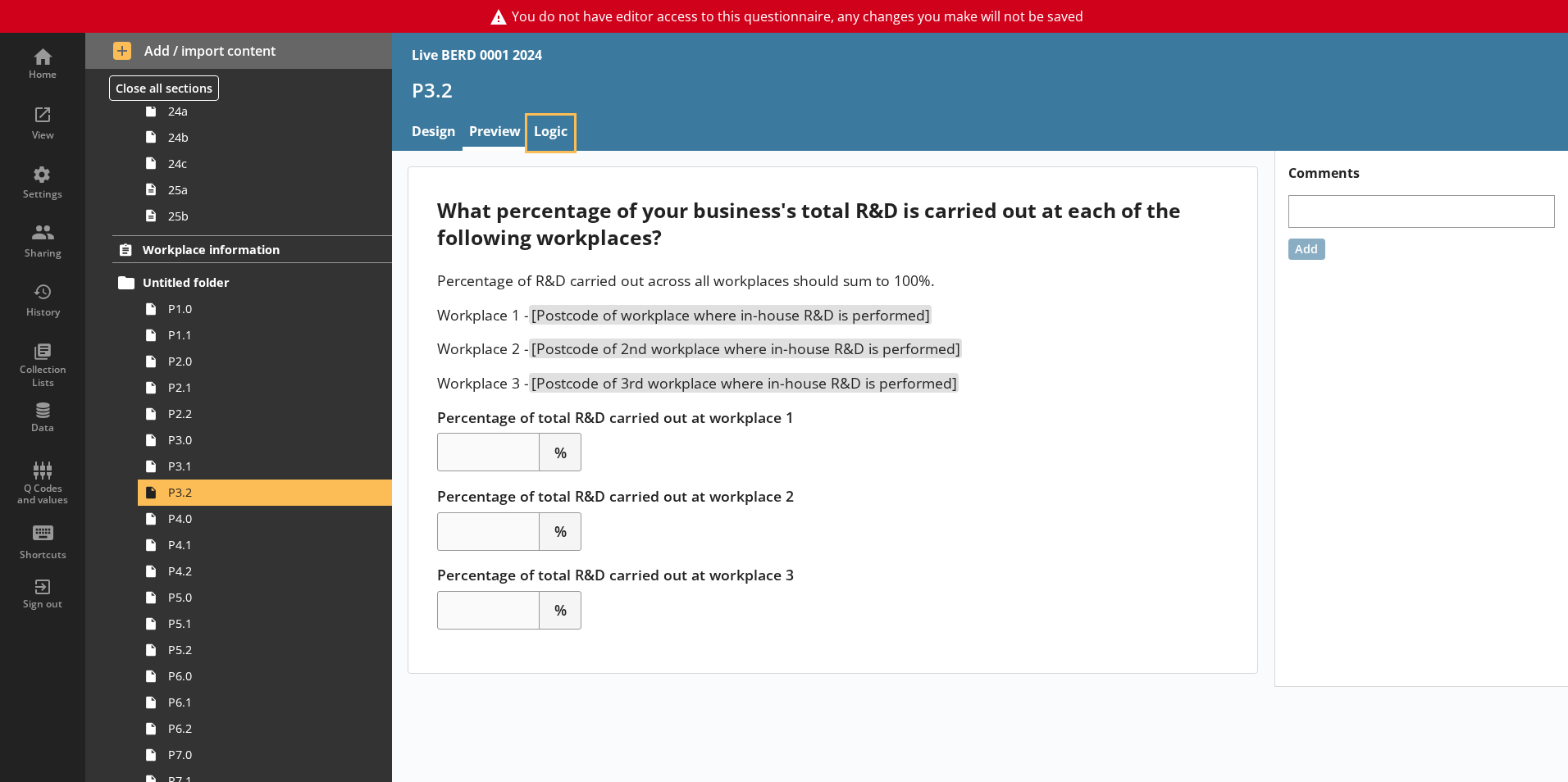
click at [569, 142] on link "Logic" at bounding box center [550, 133] width 46 height 35
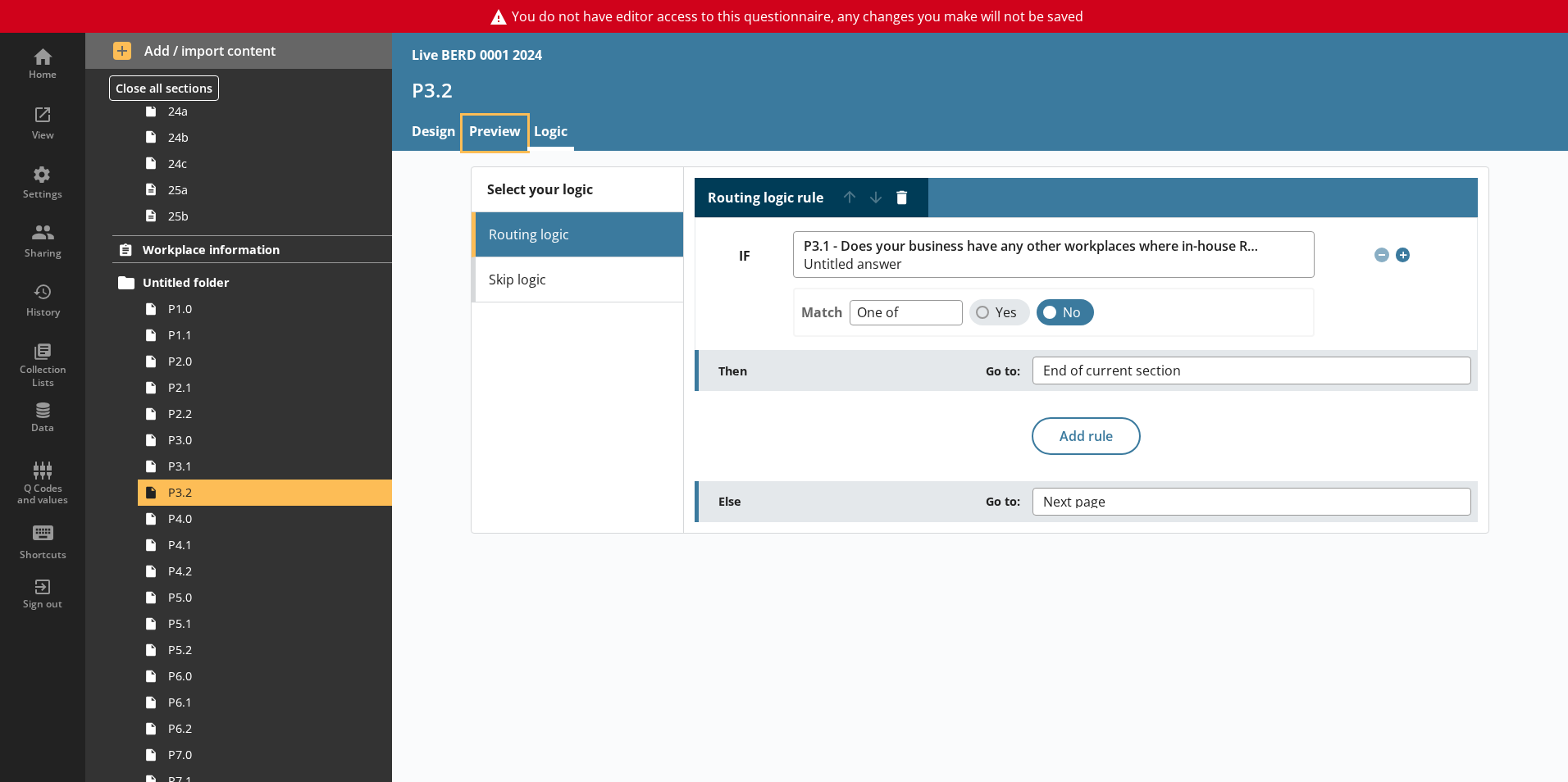
click at [510, 125] on link "Preview" at bounding box center [495, 133] width 65 height 35
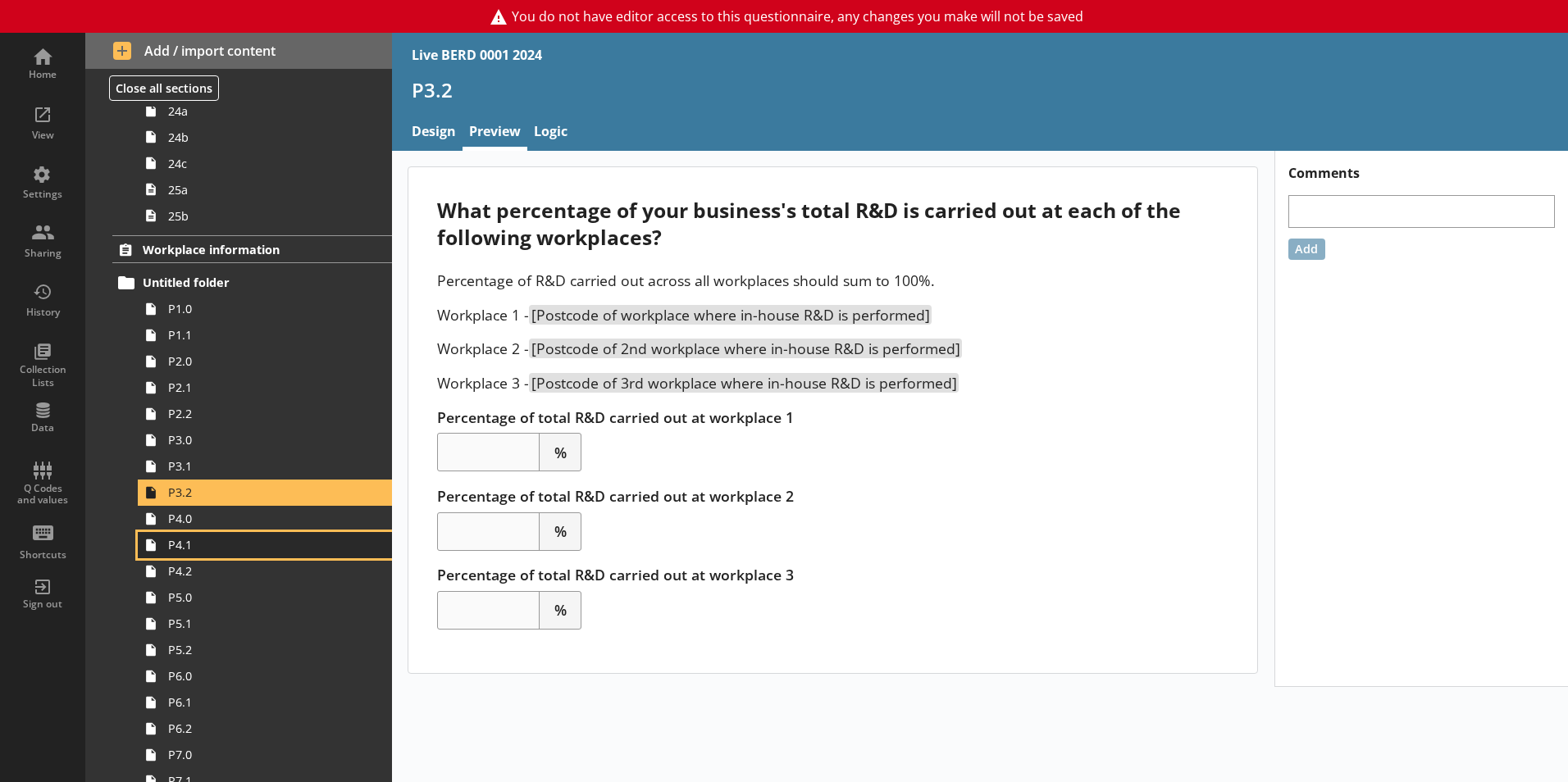
click at [208, 532] on link "P4.1" at bounding box center [265, 545] width 254 height 27
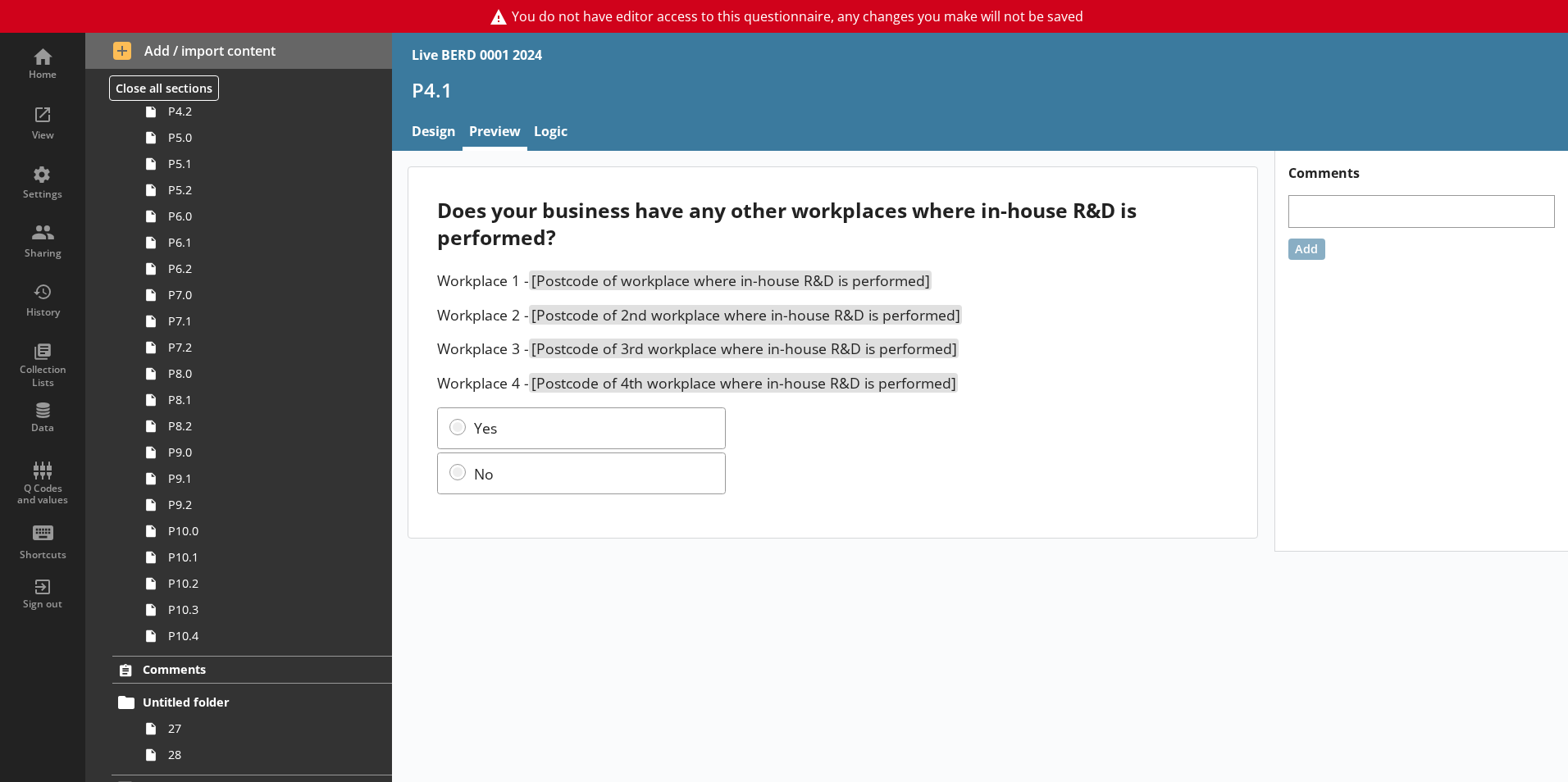
scroll to position [2865, 0]
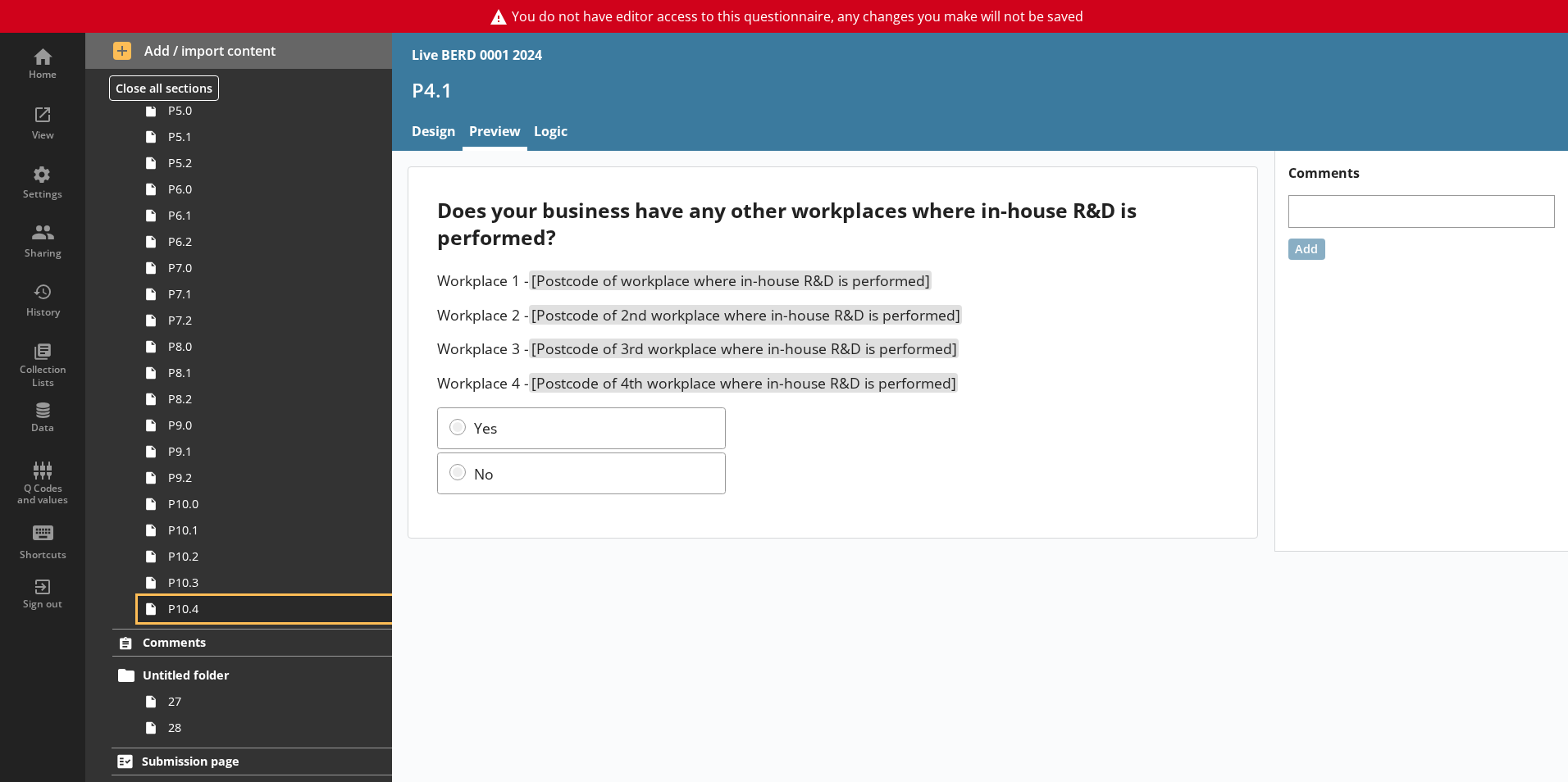
click at [232, 613] on span "P10.4" at bounding box center [258, 608] width 182 height 16
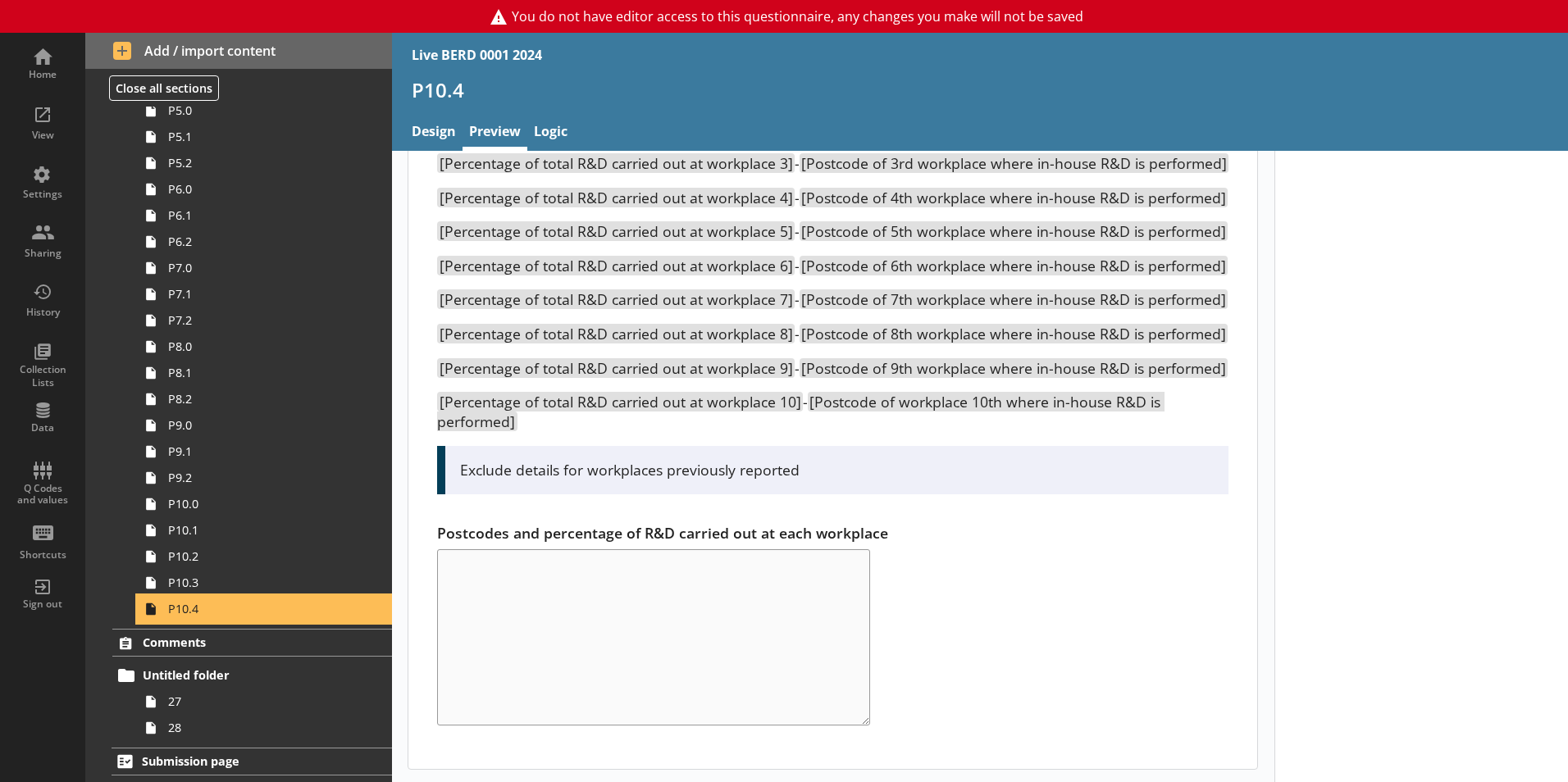
scroll to position [377, 0]
click at [452, 134] on link "Design" at bounding box center [433, 133] width 57 height 35
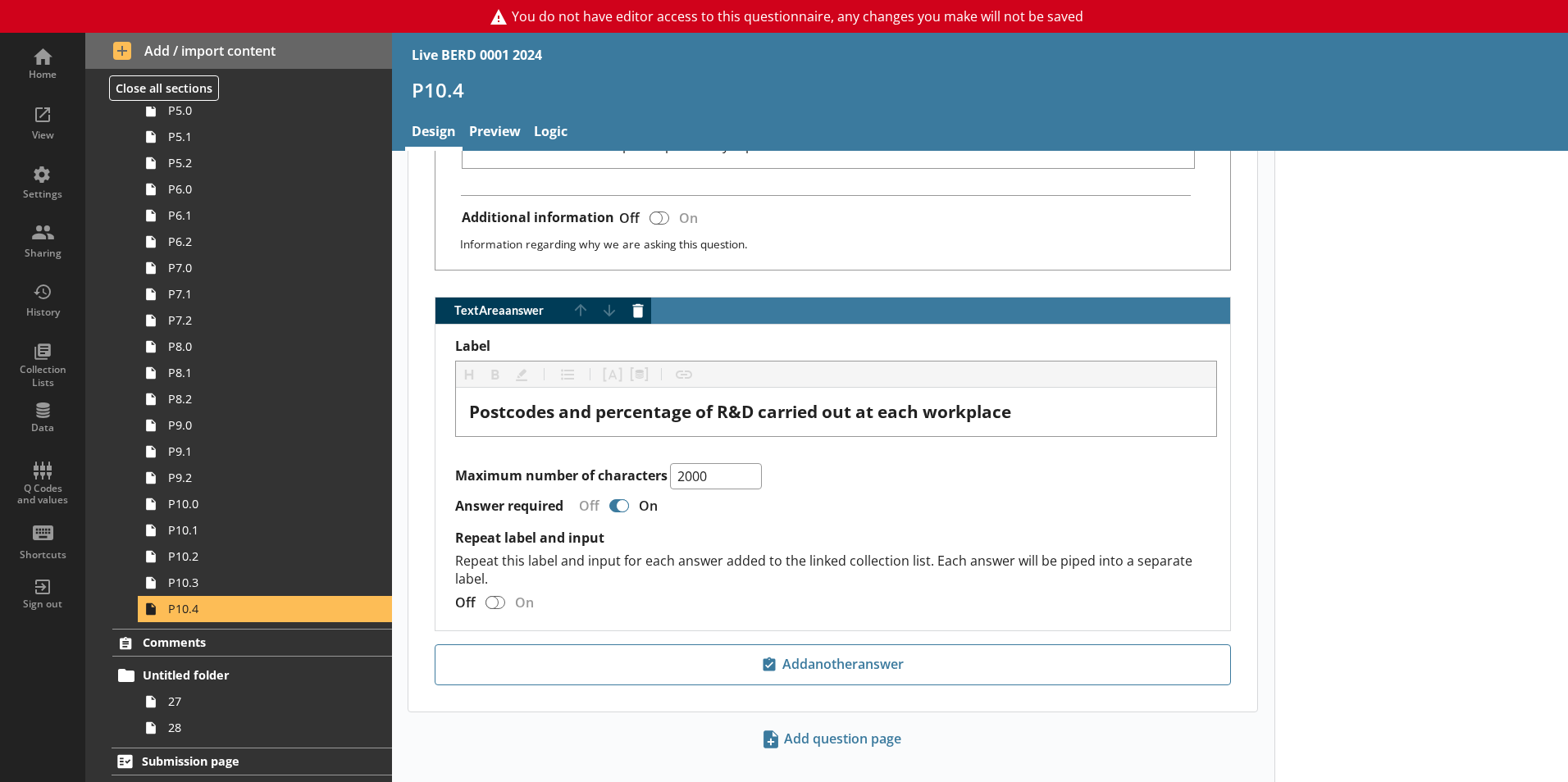
scroll to position [1340, 0]
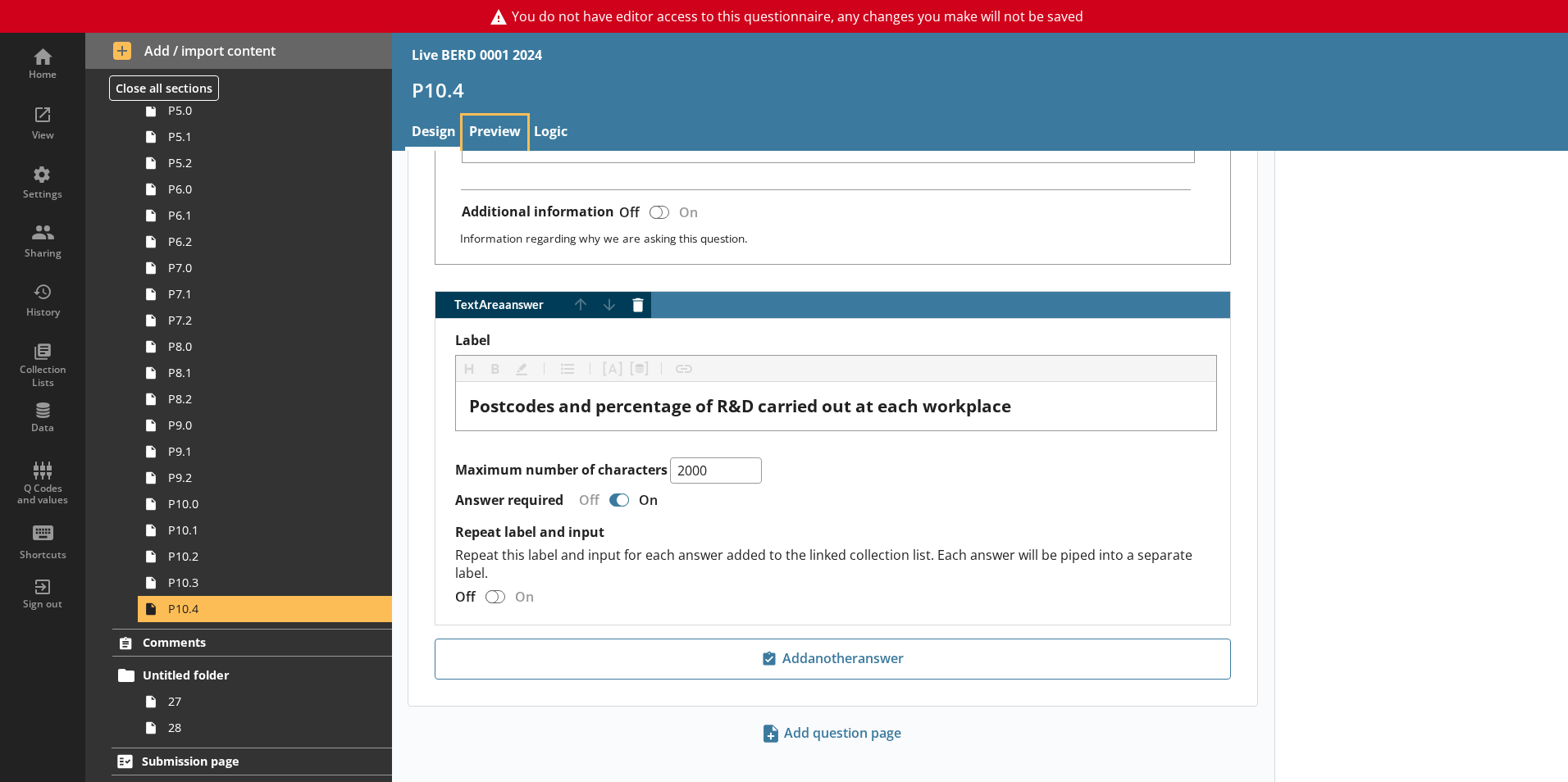
click at [517, 122] on link "Preview" at bounding box center [495, 133] width 65 height 35
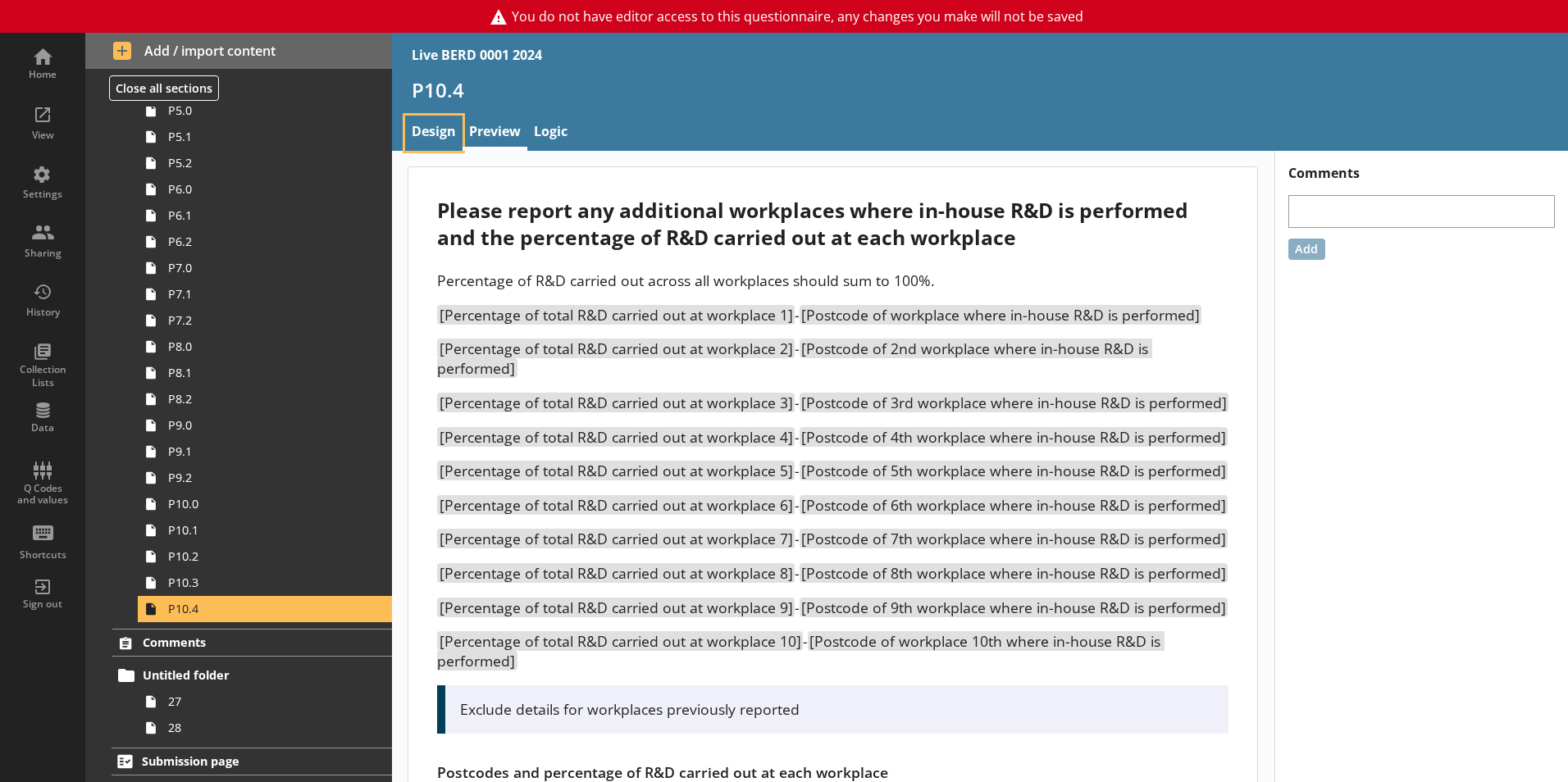
click at [448, 139] on link "Design" at bounding box center [433, 133] width 57 height 35
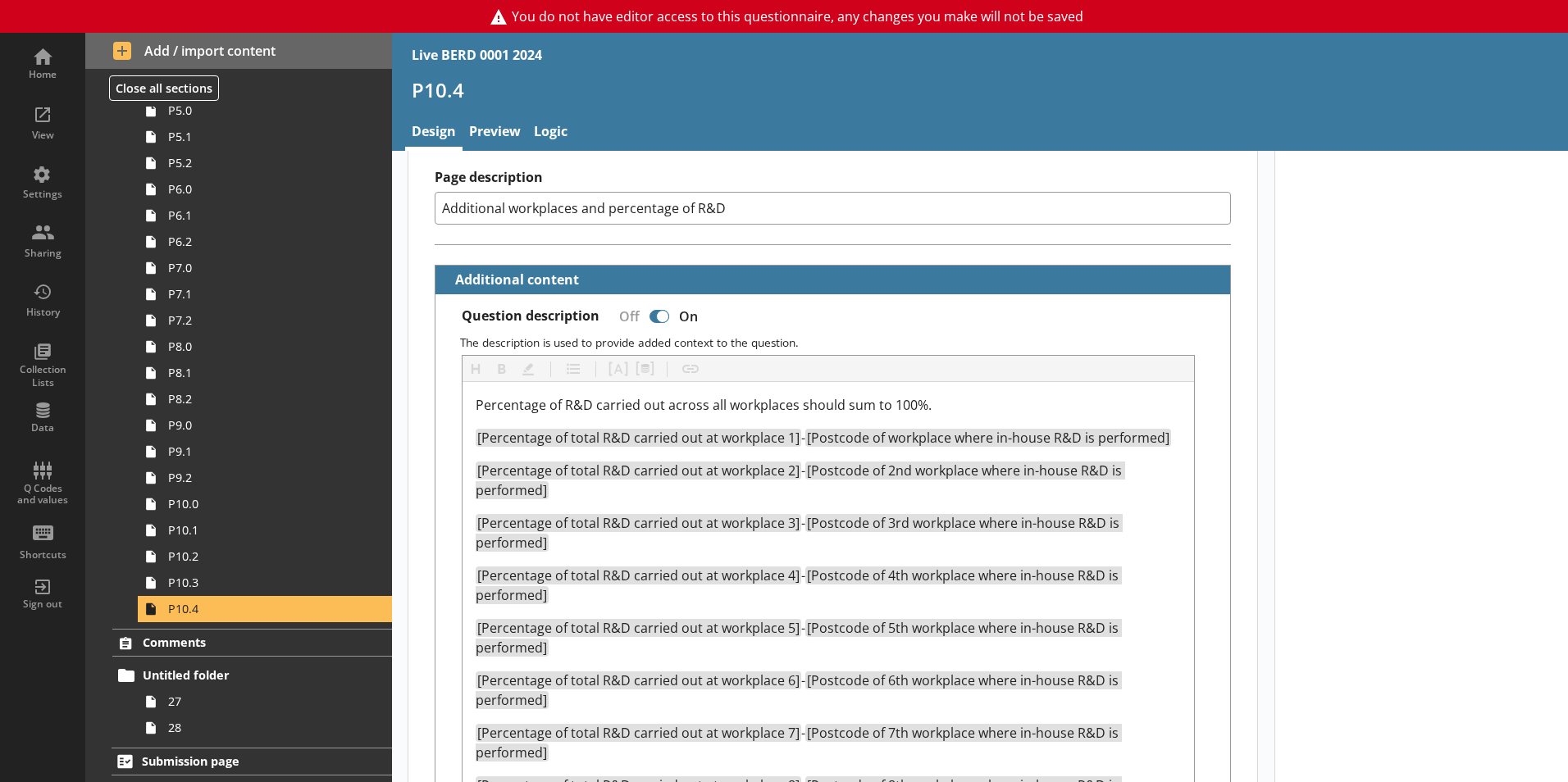
scroll to position [328, 0]
